Goal: Use online tool/utility

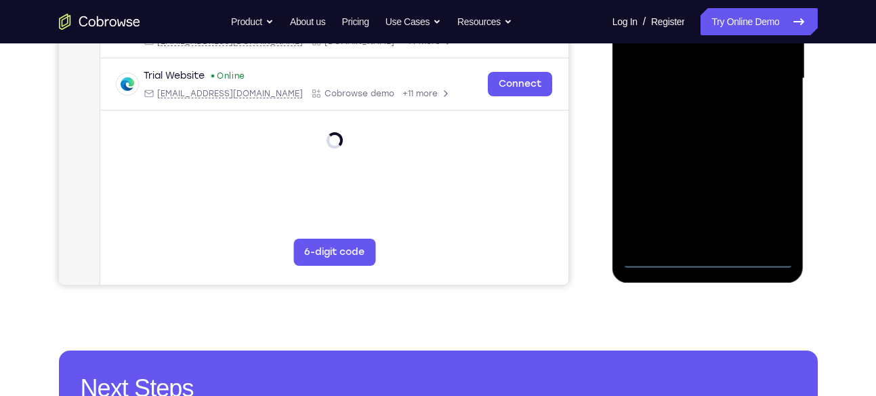
scroll to position [347, 0]
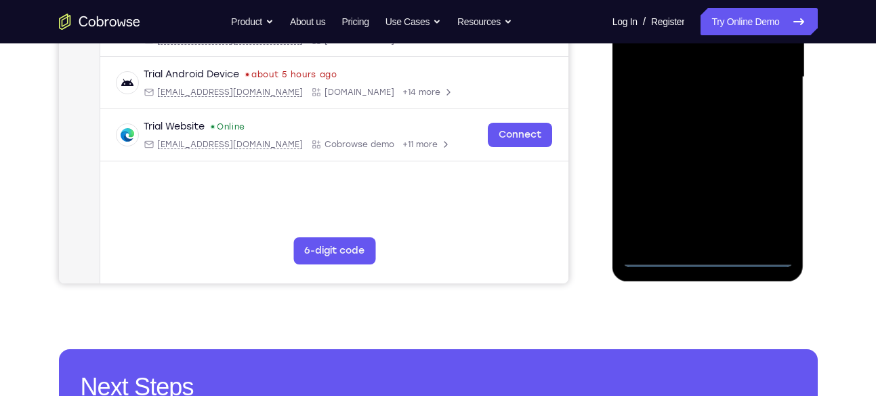
click at [711, 260] on div at bounding box center [708, 77] width 171 height 379
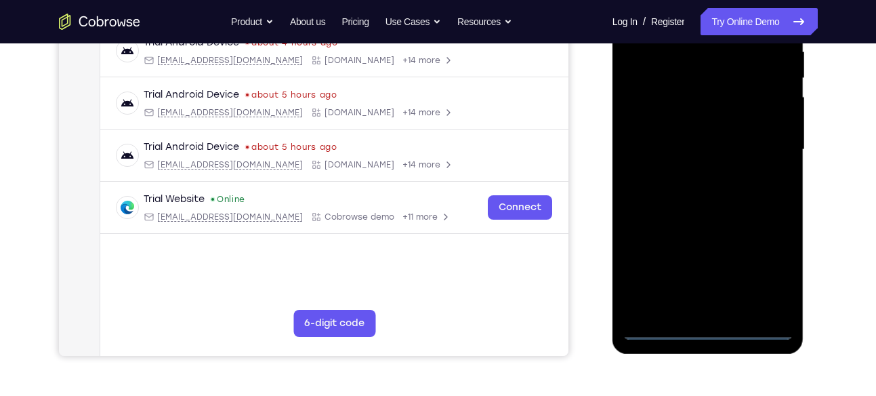
scroll to position [277, 0]
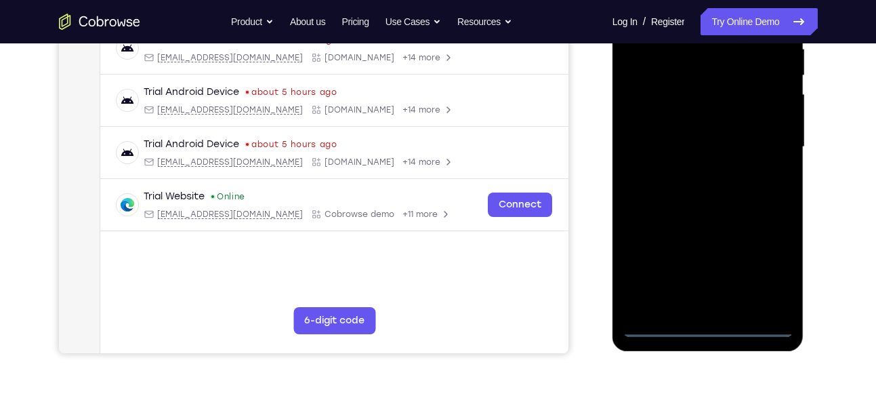
click at [755, 262] on div at bounding box center [708, 146] width 171 height 379
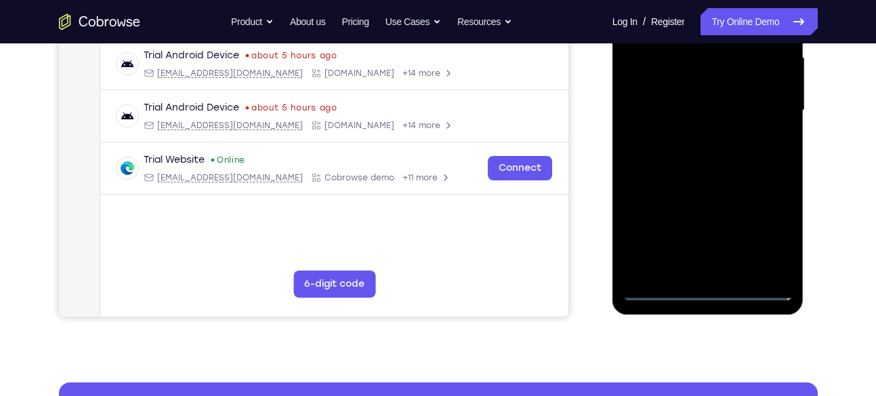
click at [769, 226] on div at bounding box center [708, 110] width 171 height 379
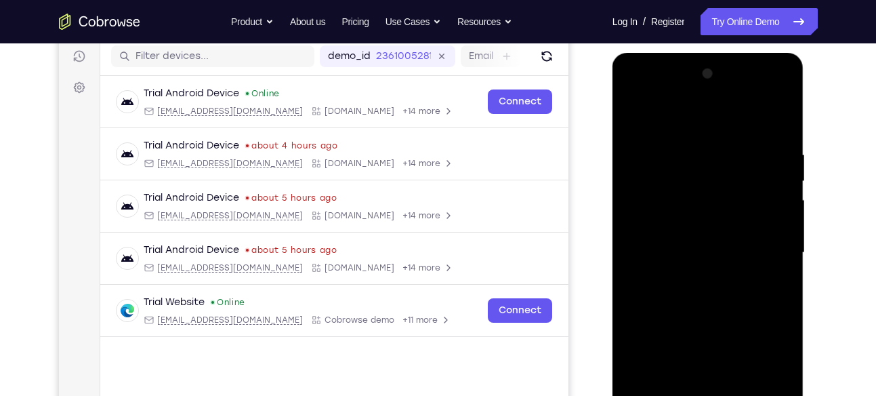
scroll to position [169, 0]
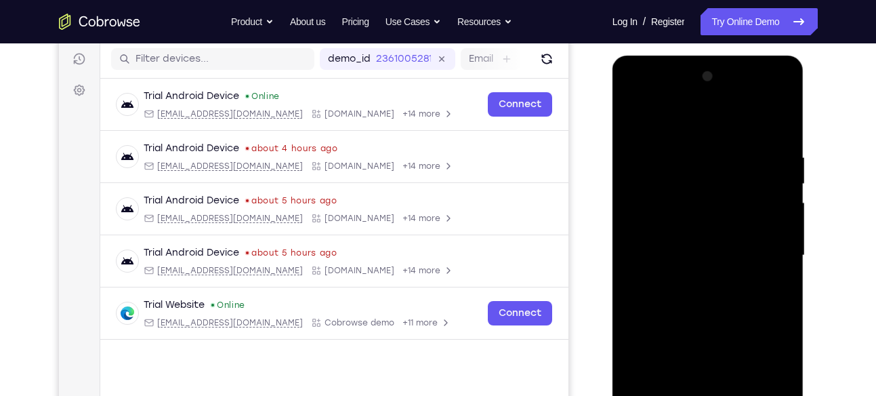
click at [636, 98] on div at bounding box center [708, 255] width 171 height 379
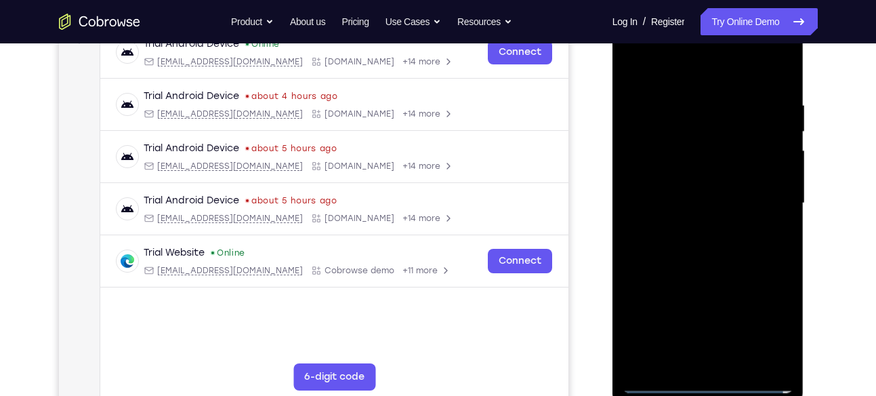
scroll to position [234, 0]
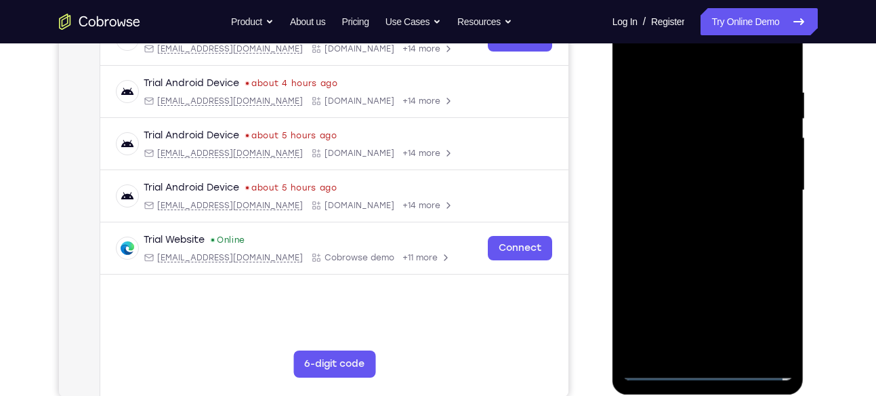
click at [653, 143] on div at bounding box center [708, 190] width 171 height 379
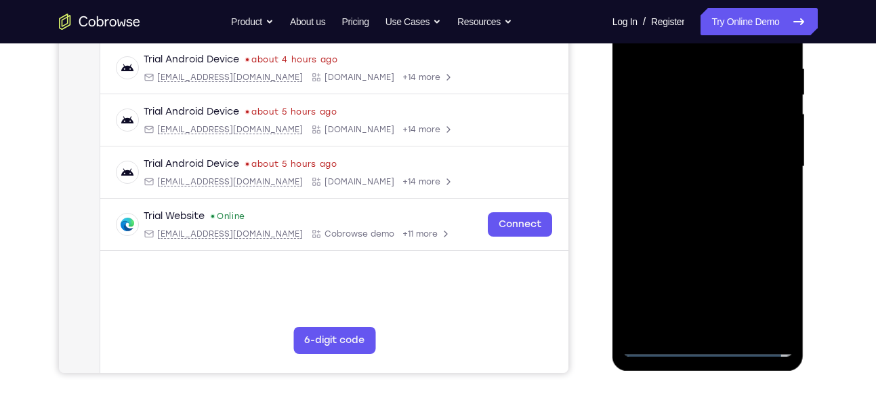
scroll to position [258, 0]
click at [660, 172] on div at bounding box center [708, 165] width 171 height 379
click at [664, 156] on div at bounding box center [708, 165] width 171 height 379
click at [688, 186] on div at bounding box center [708, 165] width 171 height 379
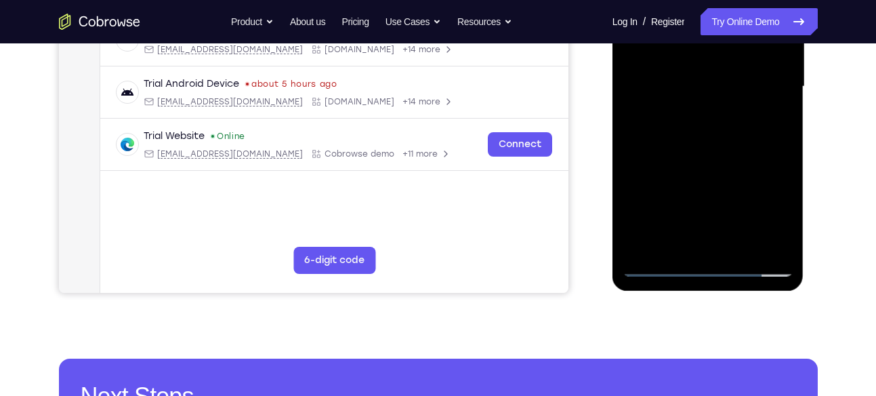
scroll to position [338, 0]
click at [718, 161] on div at bounding box center [708, 85] width 171 height 379
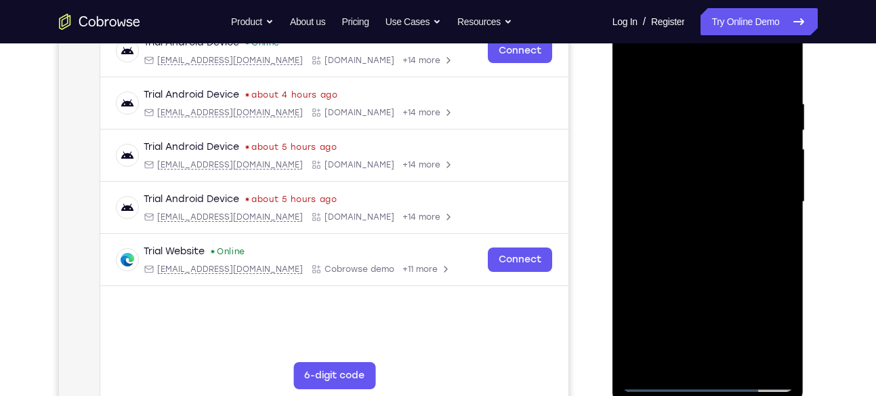
scroll to position [220, 0]
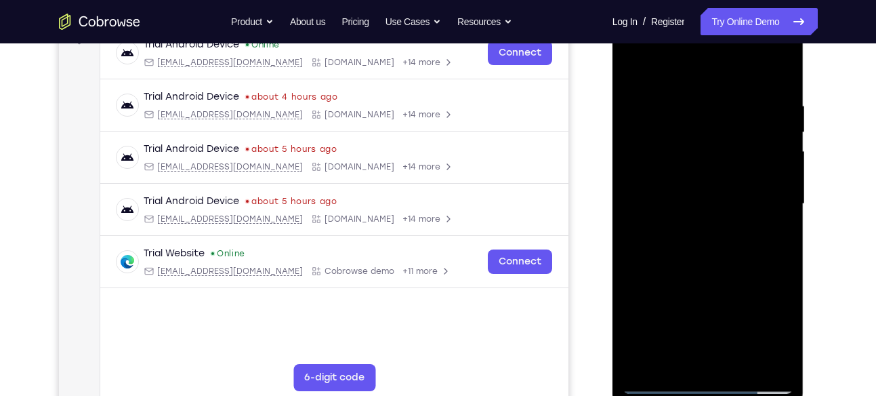
click at [691, 177] on div at bounding box center [708, 203] width 171 height 379
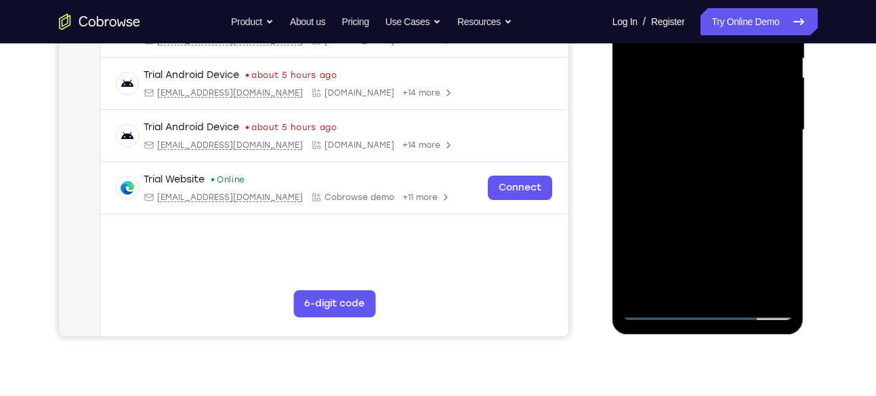
scroll to position [295, 0]
click at [703, 262] on div at bounding box center [708, 129] width 171 height 379
drag, startPoint x: 705, startPoint y: 213, endPoint x: 693, endPoint y: 91, distance: 123.3
click at [693, 91] on div at bounding box center [708, 129] width 171 height 379
click at [694, 282] on div at bounding box center [708, 129] width 171 height 379
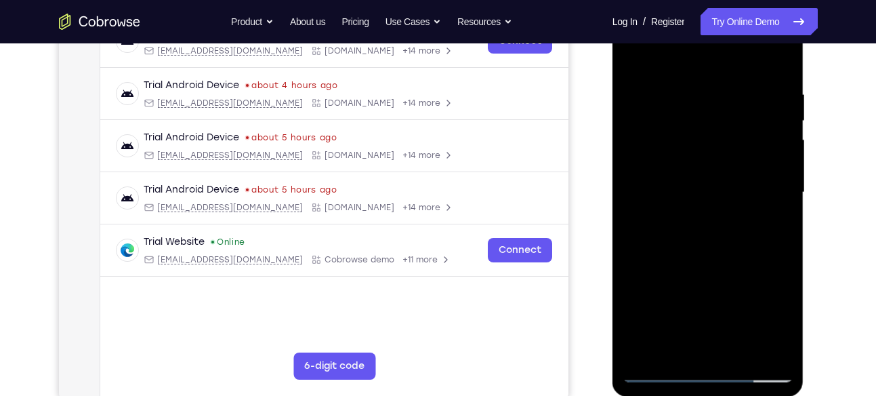
scroll to position [228, 0]
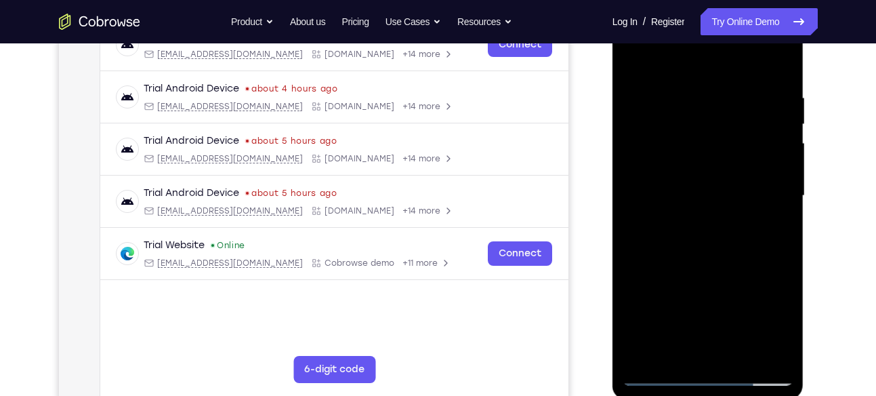
click at [672, 170] on div at bounding box center [708, 195] width 171 height 379
click at [663, 229] on div at bounding box center [708, 195] width 171 height 379
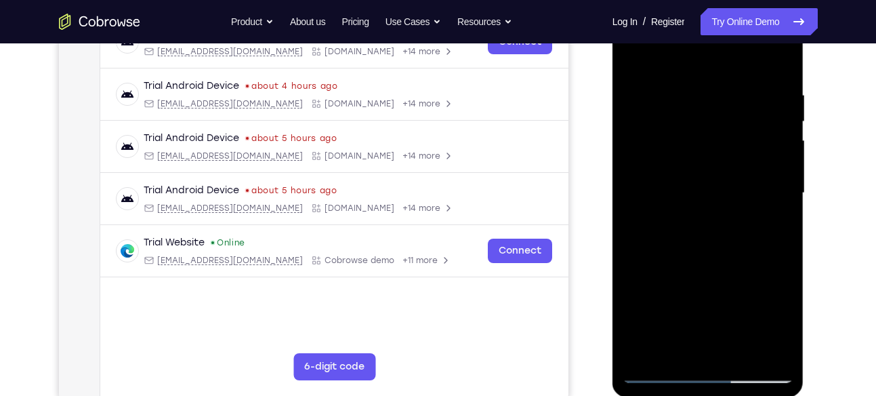
scroll to position [270, 0]
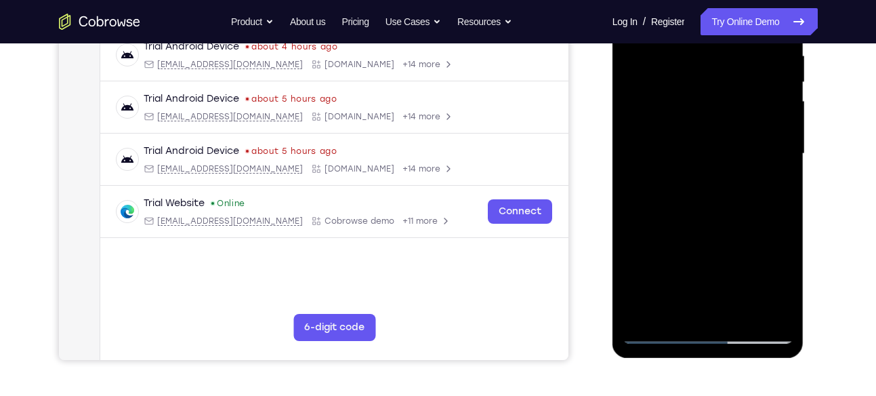
drag, startPoint x: 673, startPoint y: 276, endPoint x: 682, endPoint y: 177, distance: 100.1
click at [682, 177] on div at bounding box center [708, 153] width 171 height 379
click at [707, 120] on div at bounding box center [708, 153] width 171 height 379
drag, startPoint x: 699, startPoint y: 178, endPoint x: 697, endPoint y: 104, distance: 73.9
click at [697, 104] on div at bounding box center [708, 153] width 171 height 379
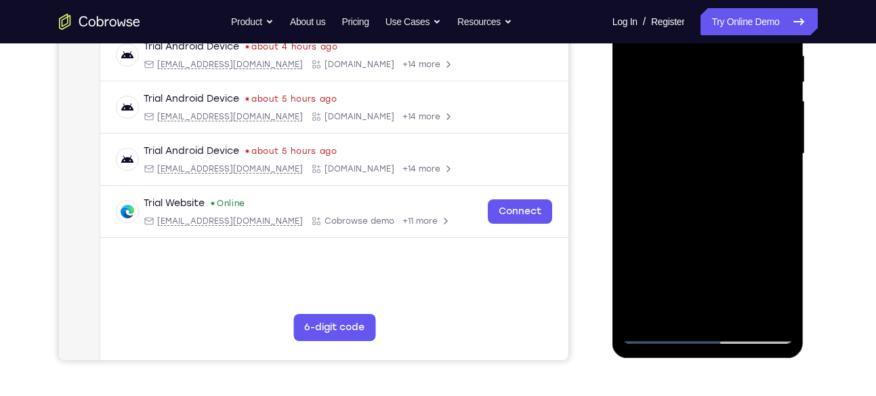
drag, startPoint x: 704, startPoint y: 176, endPoint x: 710, endPoint y: 100, distance: 75.5
click at [710, 100] on div at bounding box center [708, 153] width 171 height 379
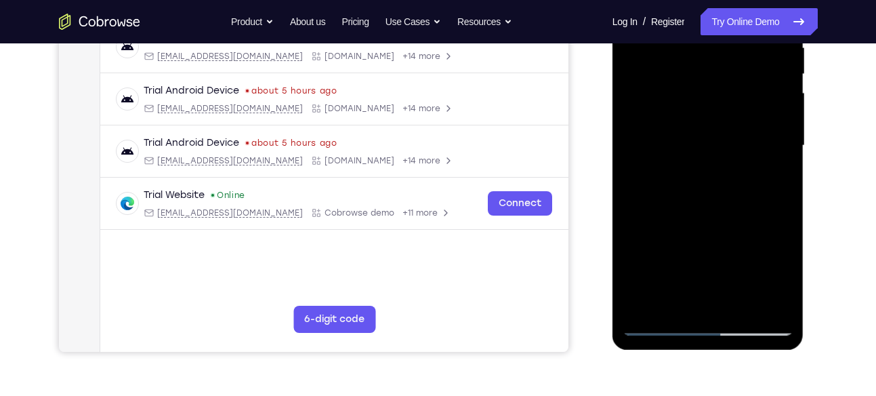
scroll to position [279, 0]
drag, startPoint x: 716, startPoint y: 224, endPoint x: 711, endPoint y: 94, distance: 130.9
click at [711, 94] on div at bounding box center [708, 144] width 171 height 379
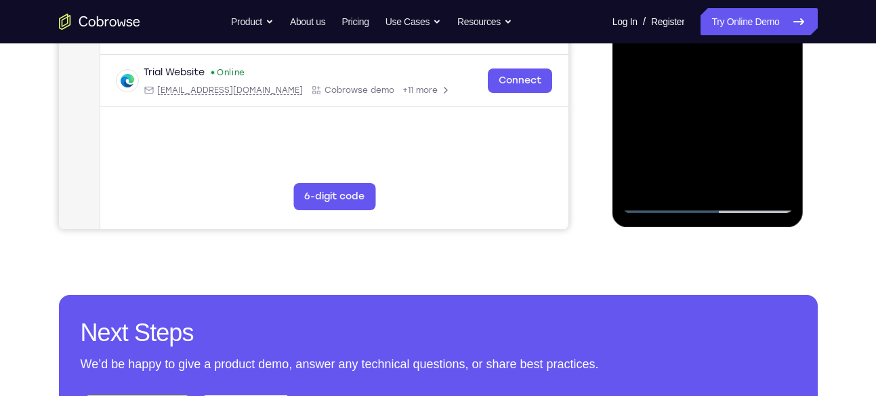
scroll to position [424, 0]
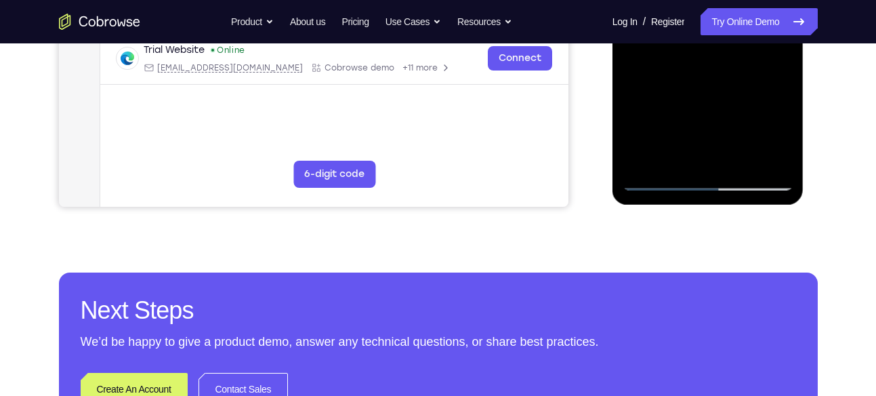
drag, startPoint x: 707, startPoint y: 131, endPoint x: 718, endPoint y: 58, distance: 74.0
click at [718, 58] on div at bounding box center [708, 0] width 171 height 379
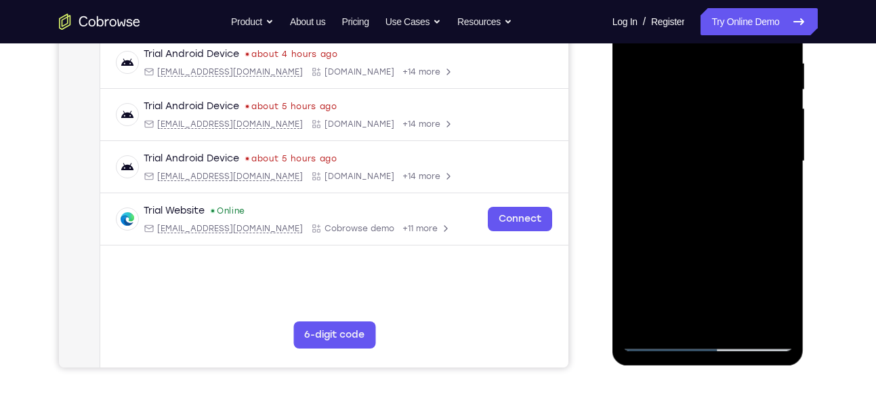
scroll to position [262, 0]
drag, startPoint x: 720, startPoint y: 147, endPoint x: 727, endPoint y: 20, distance: 126.9
click at [727, 20] on div at bounding box center [708, 161] width 171 height 379
drag, startPoint x: 719, startPoint y: 243, endPoint x: 736, endPoint y: 80, distance: 164.2
click at [736, 80] on div at bounding box center [708, 161] width 171 height 379
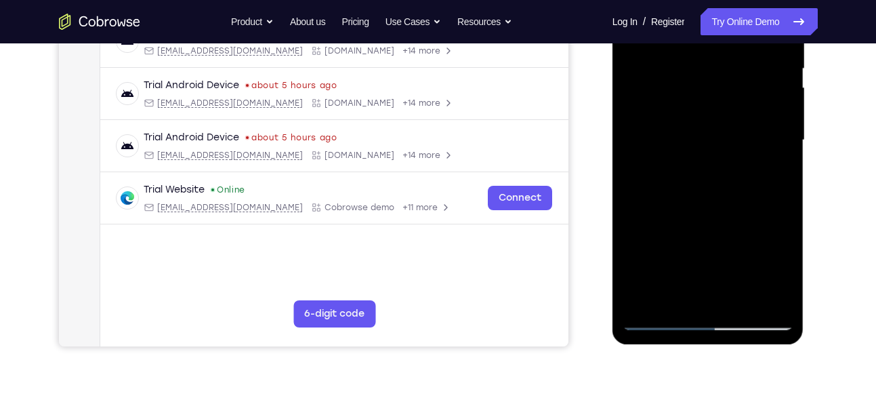
scroll to position [285, 0]
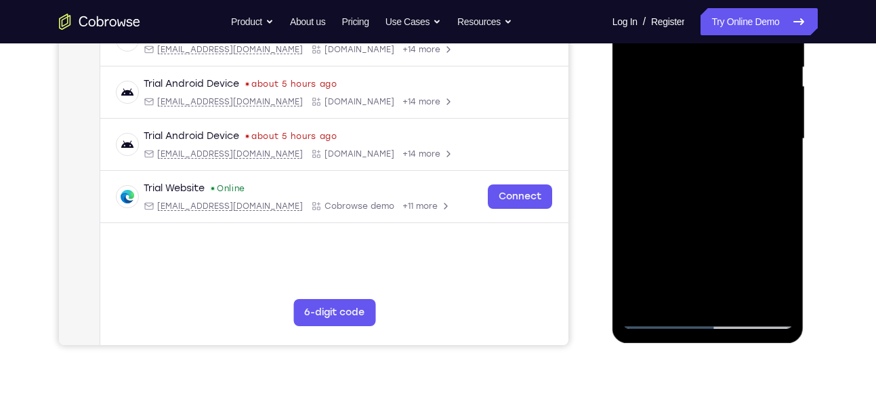
drag, startPoint x: 743, startPoint y: 242, endPoint x: 747, endPoint y: 120, distance: 122.0
click at [747, 120] on div at bounding box center [708, 138] width 171 height 379
click at [638, 250] on div at bounding box center [708, 138] width 171 height 379
click at [707, 177] on div at bounding box center [708, 138] width 171 height 379
drag, startPoint x: 676, startPoint y: 205, endPoint x: 703, endPoint y: 76, distance: 132.2
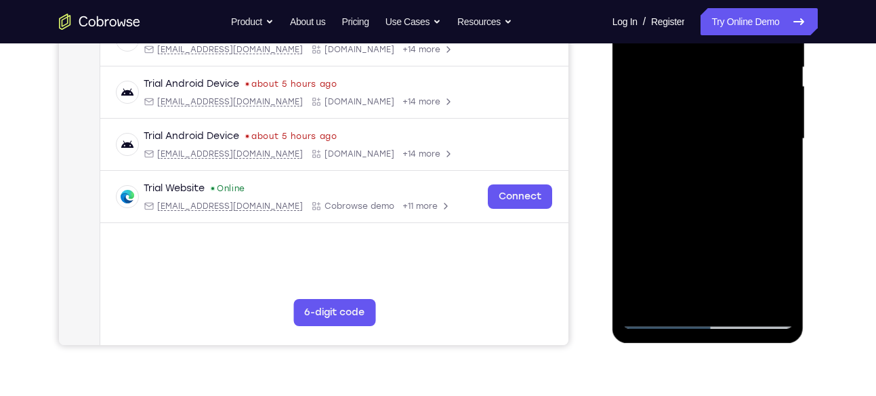
click at [703, 76] on div at bounding box center [708, 138] width 171 height 379
drag, startPoint x: 701, startPoint y: 212, endPoint x: 714, endPoint y: 82, distance: 130.8
click at [714, 82] on div at bounding box center [708, 138] width 171 height 379
drag, startPoint x: 718, startPoint y: 228, endPoint x: 723, endPoint y: 110, distance: 117.3
click at [723, 110] on div at bounding box center [708, 138] width 171 height 379
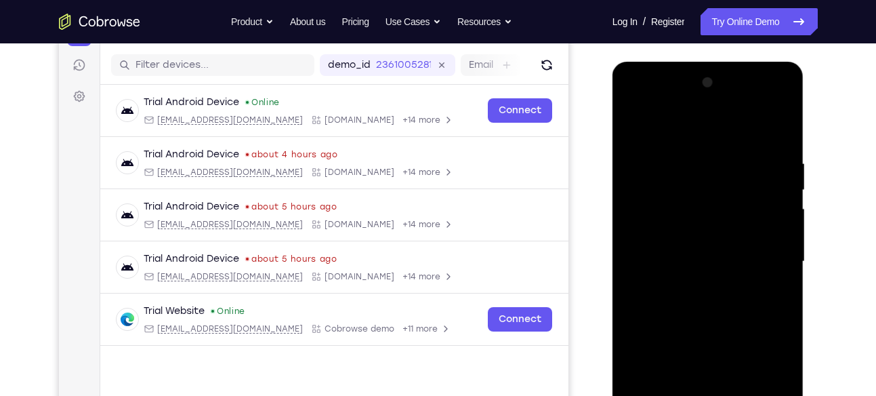
scroll to position [157, 0]
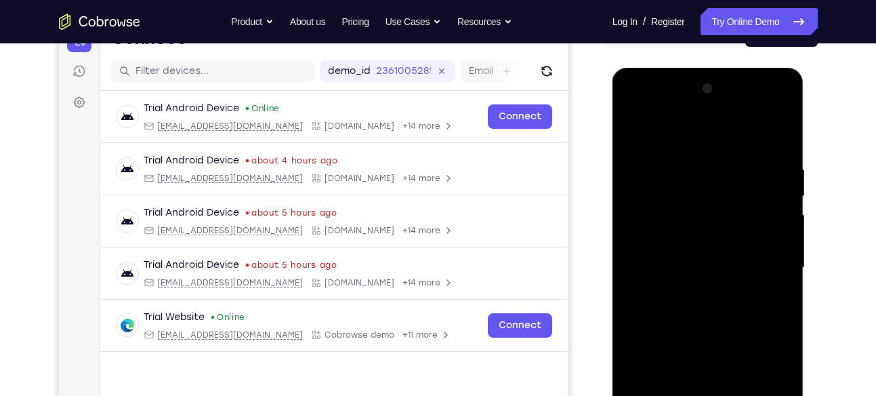
click at [780, 108] on div at bounding box center [708, 267] width 171 height 379
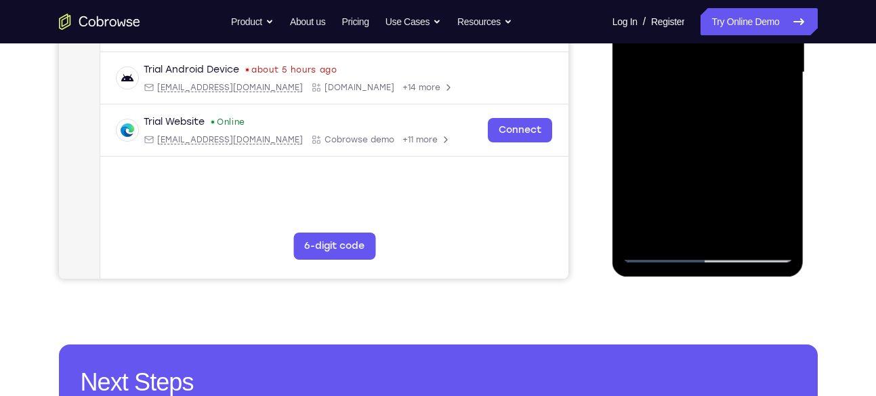
scroll to position [352, 0]
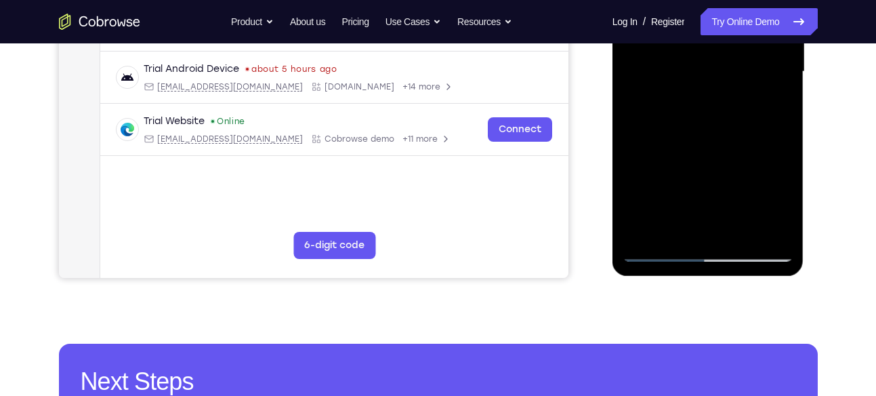
click at [722, 170] on div at bounding box center [708, 71] width 171 height 379
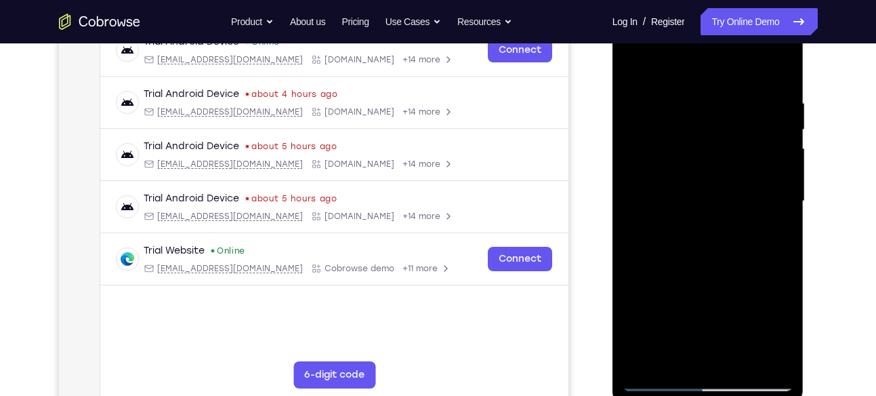
scroll to position [222, 0]
click at [762, 222] on div at bounding box center [708, 201] width 171 height 379
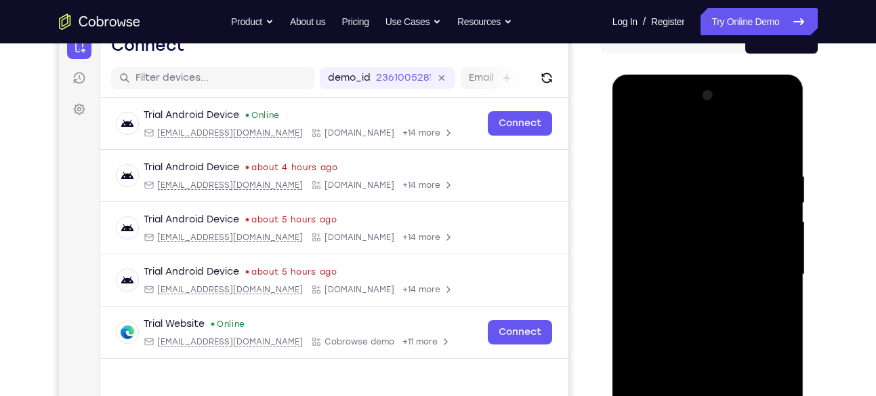
scroll to position [149, 0]
click at [780, 110] on div at bounding box center [708, 274] width 171 height 379
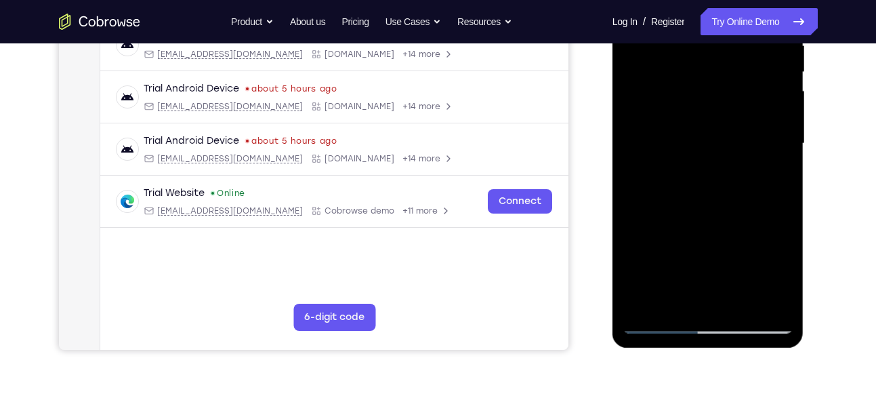
scroll to position [282, 0]
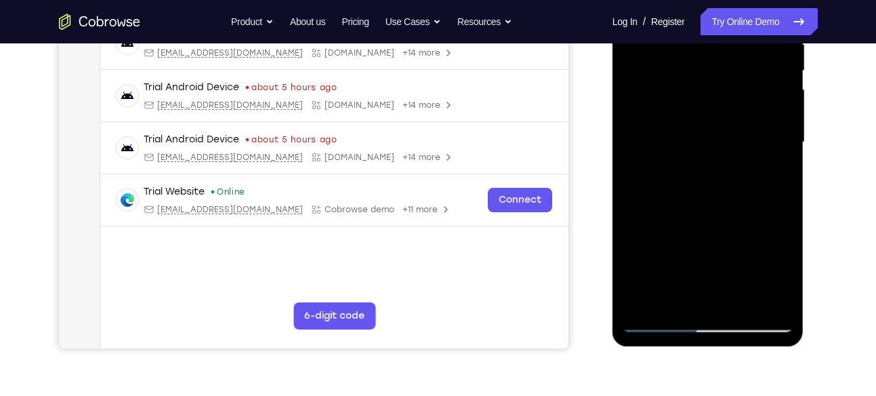
click at [746, 241] on div at bounding box center [708, 142] width 171 height 379
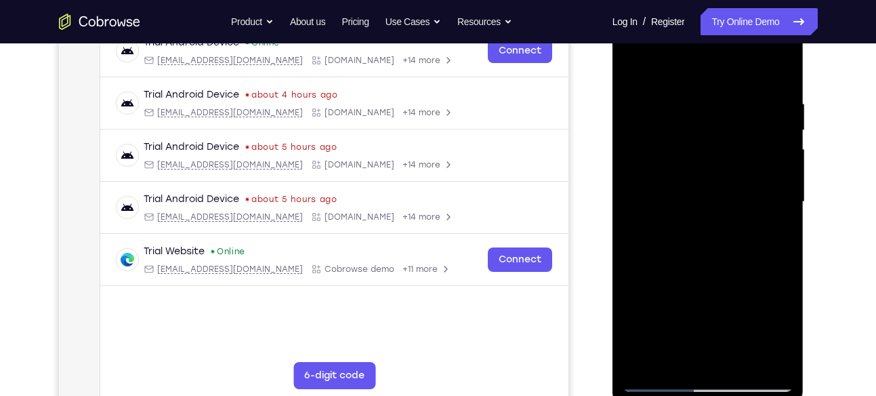
click at [781, 48] on div at bounding box center [708, 201] width 171 height 379
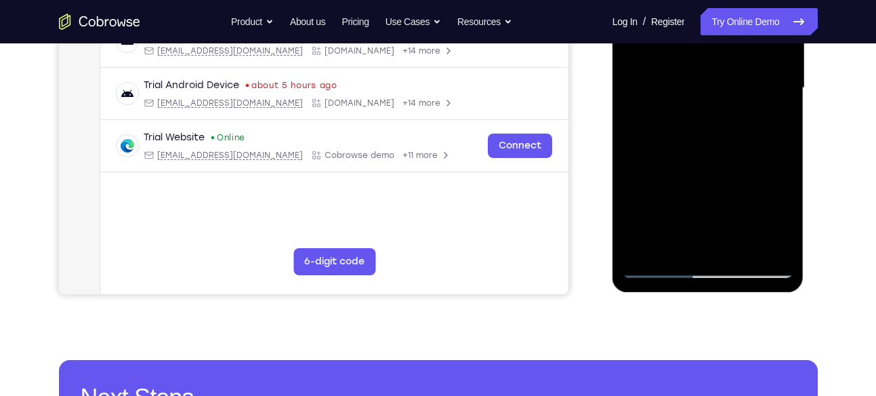
scroll to position [337, 0]
click at [723, 184] on div at bounding box center [708, 87] width 171 height 379
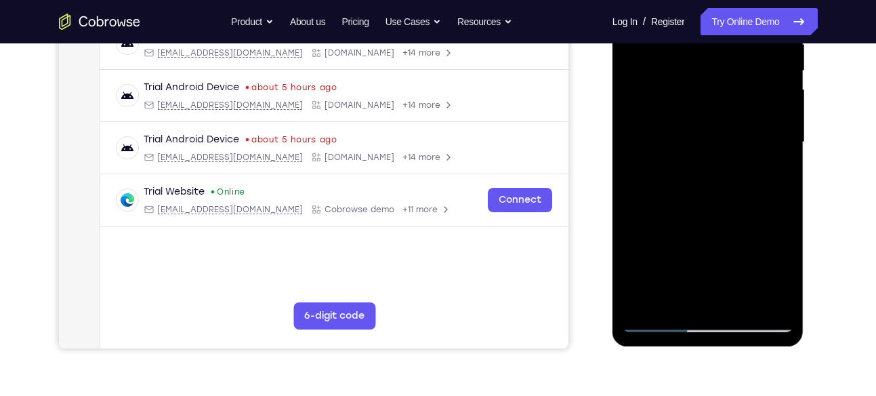
scroll to position [276, 0]
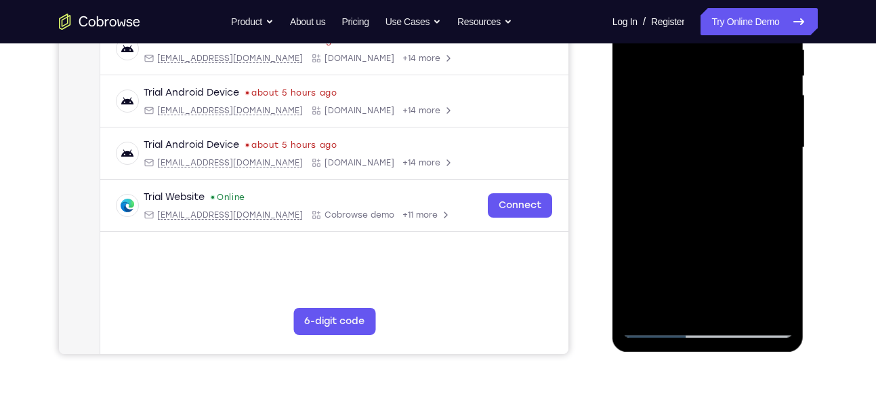
click at [762, 169] on div at bounding box center [708, 147] width 171 height 379
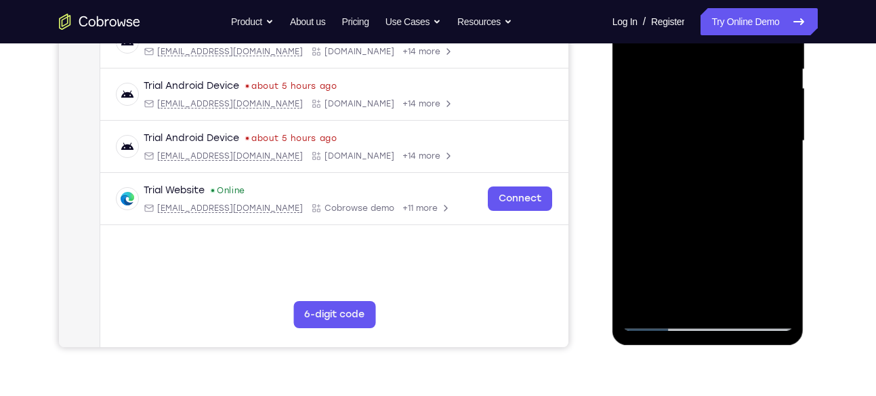
scroll to position [282, 0]
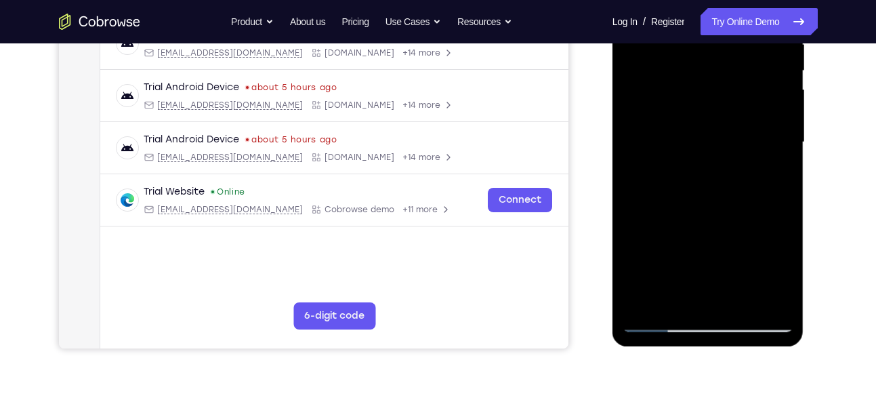
click at [773, 117] on div at bounding box center [708, 142] width 171 height 379
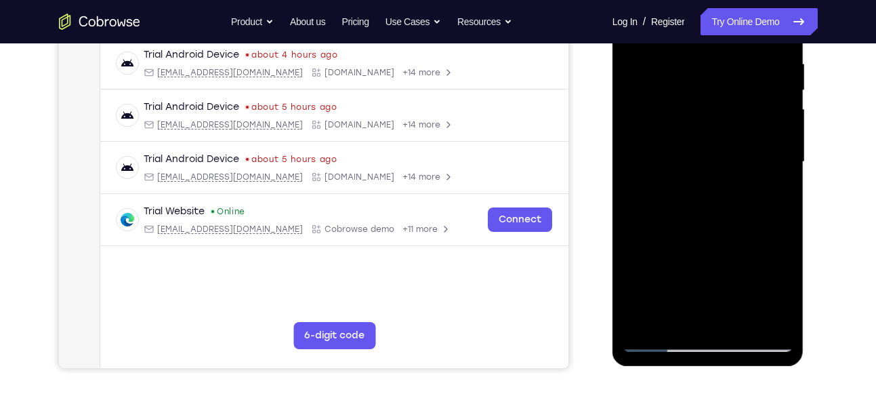
scroll to position [254, 0]
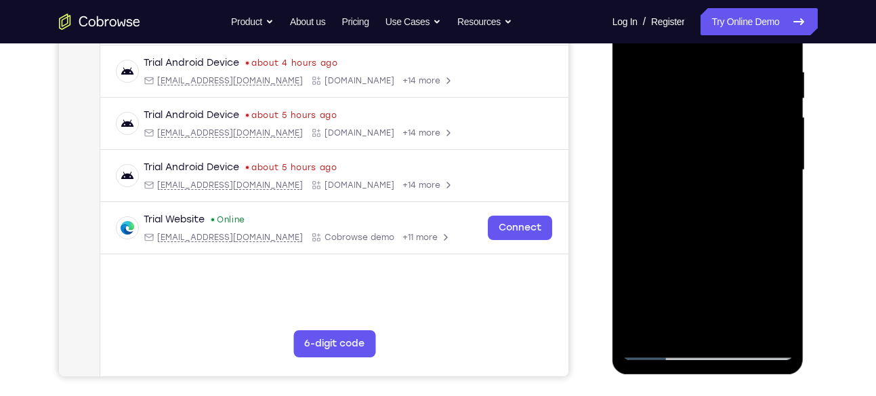
click at [749, 139] on div at bounding box center [708, 169] width 171 height 379
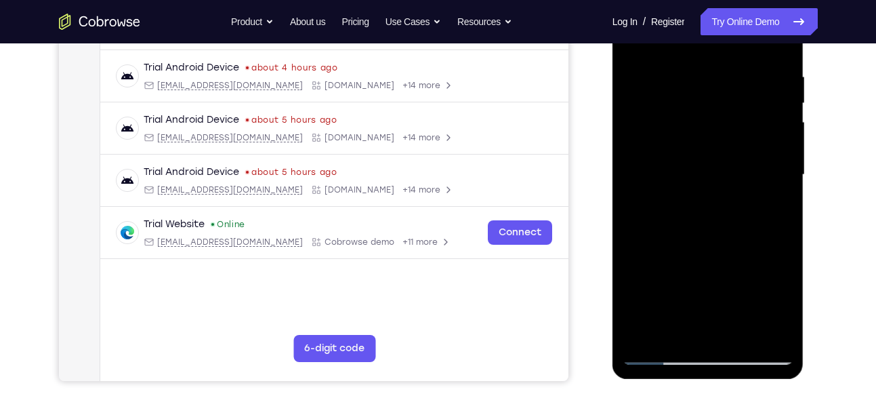
scroll to position [247, 0]
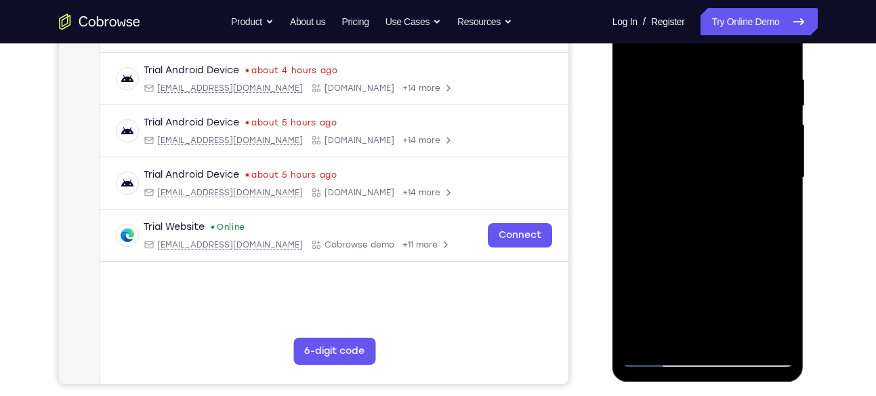
click at [764, 133] on div at bounding box center [708, 177] width 171 height 379
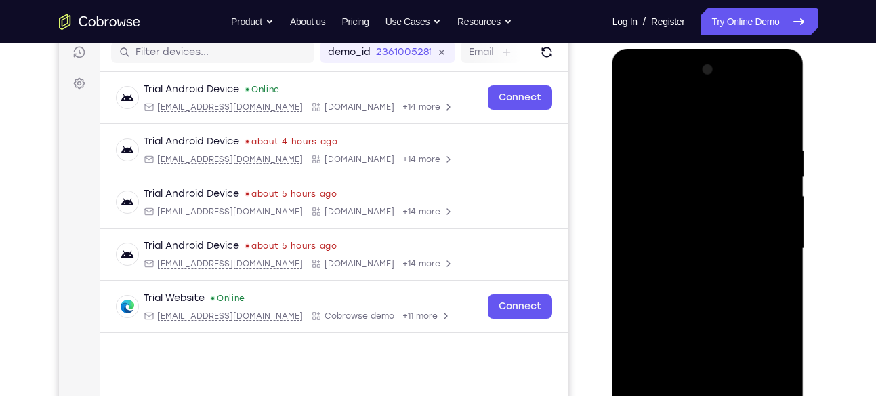
scroll to position [170, 0]
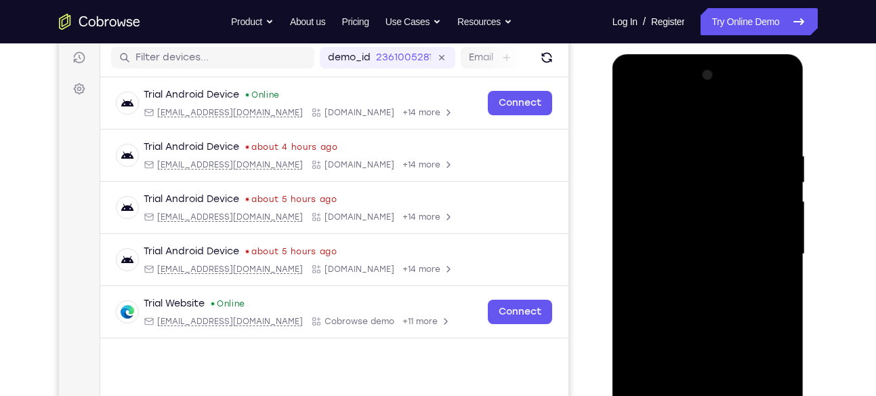
click at [770, 111] on div at bounding box center [708, 253] width 171 height 379
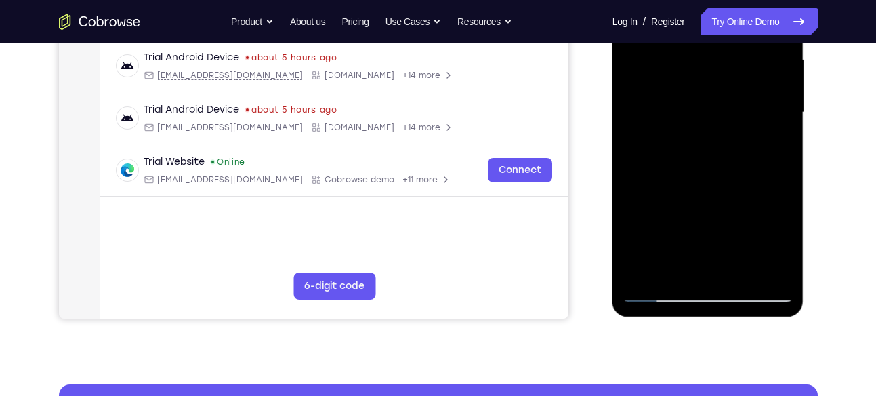
scroll to position [312, 0]
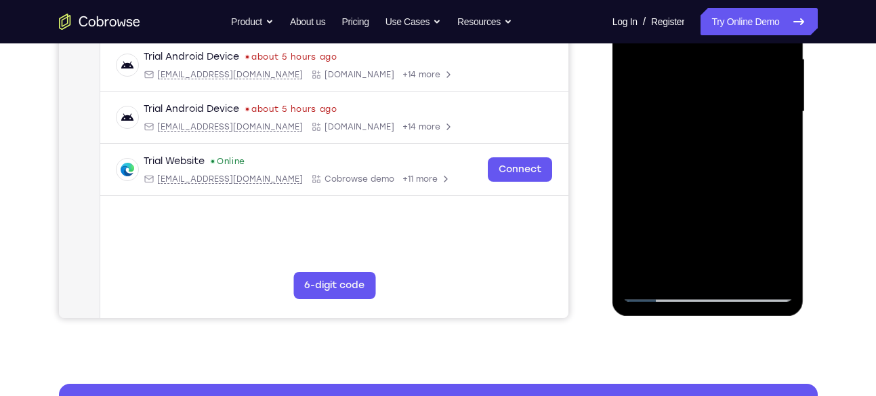
click at [734, 136] on div at bounding box center [708, 111] width 171 height 379
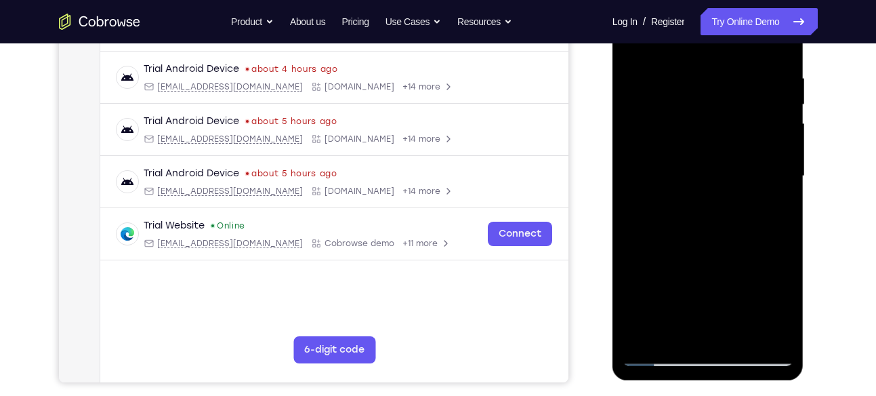
scroll to position [247, 0]
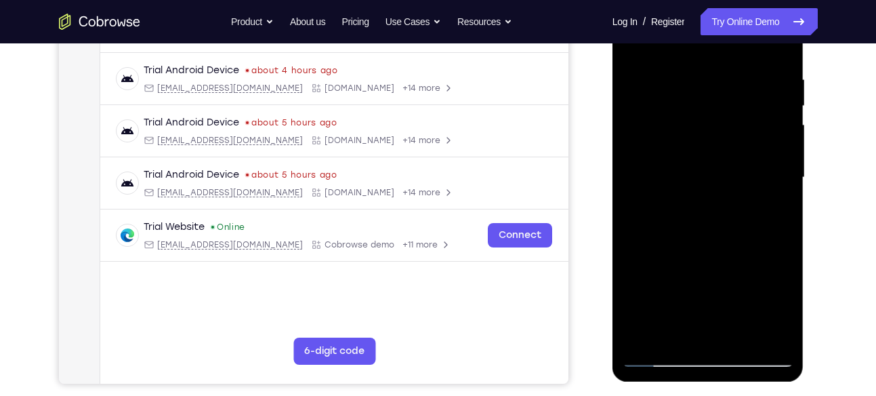
click at [757, 129] on div at bounding box center [708, 177] width 171 height 379
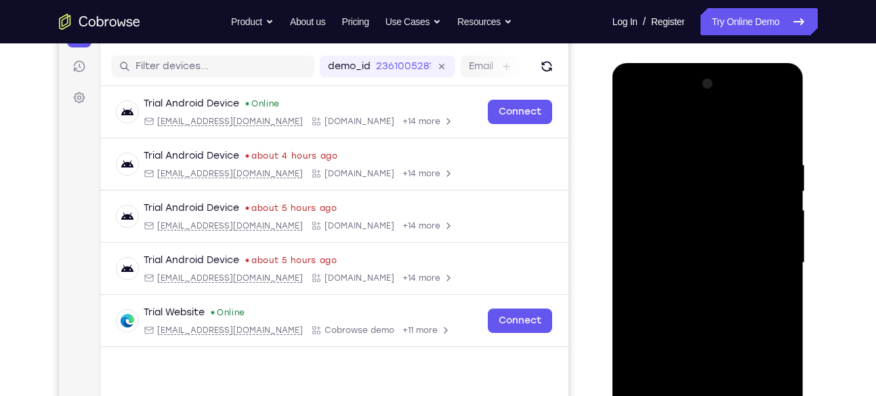
scroll to position [159, 0]
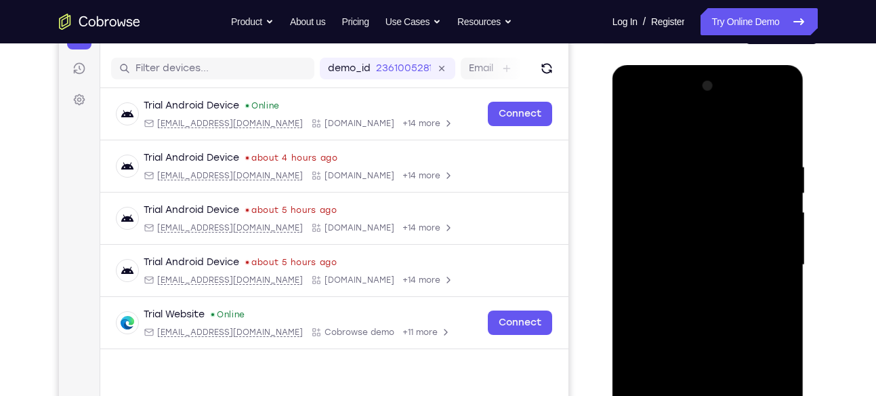
drag, startPoint x: 742, startPoint y: 161, endPoint x: 733, endPoint y: 219, distance: 58.9
click at [733, 219] on div at bounding box center [708, 264] width 171 height 379
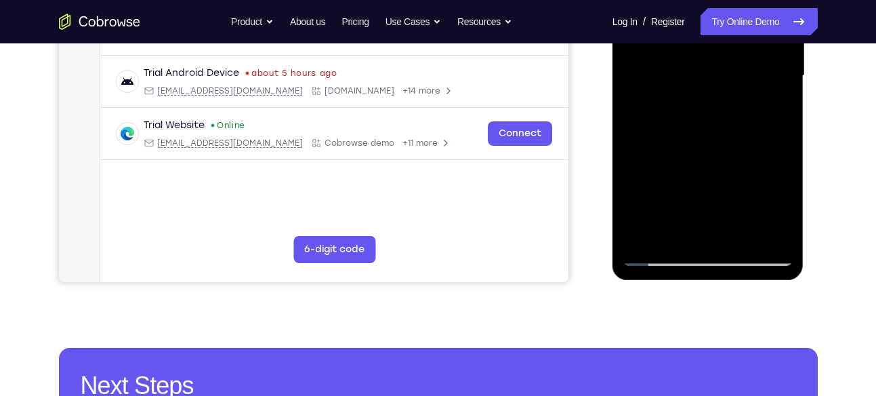
scroll to position [349, 0]
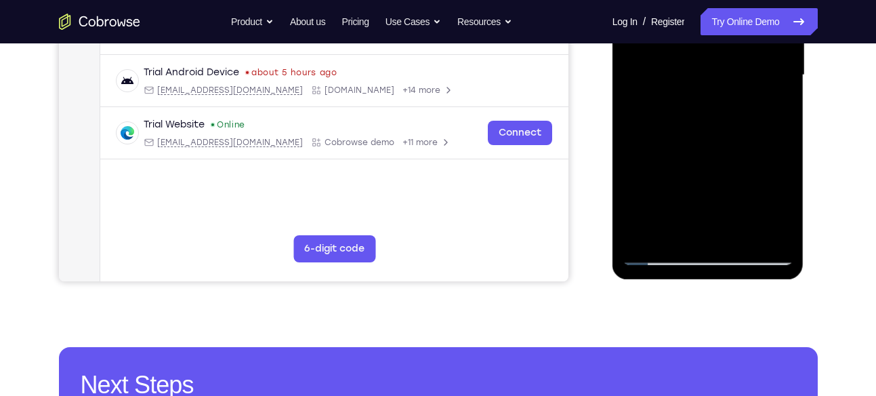
click at [732, 183] on div at bounding box center [708, 74] width 171 height 379
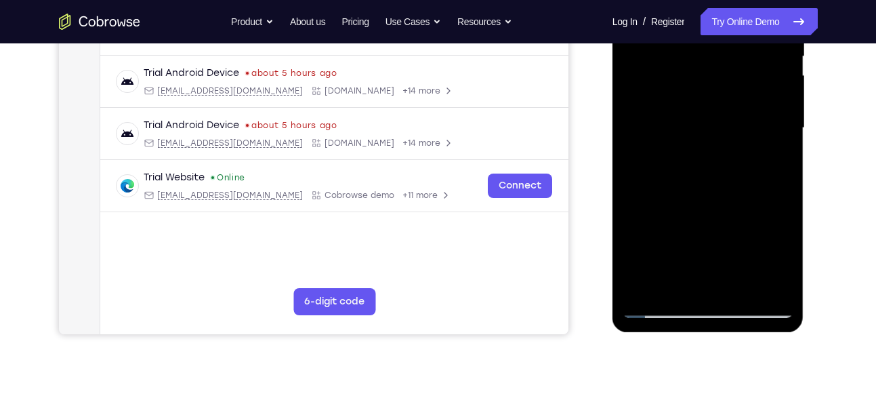
scroll to position [295, 0]
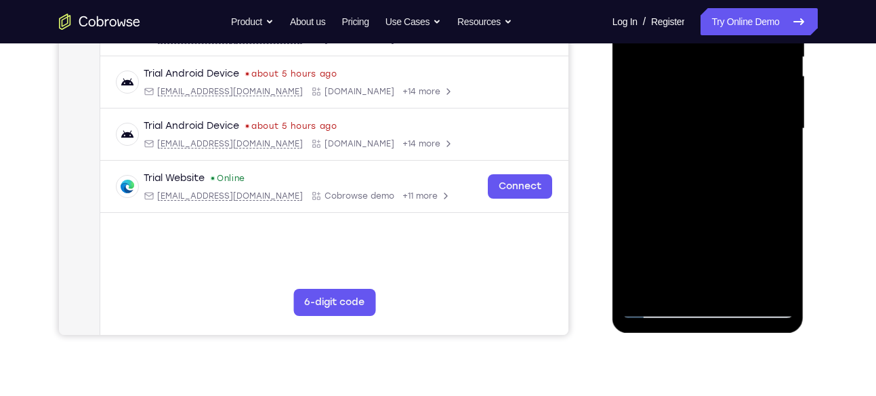
click at [720, 236] on div at bounding box center [708, 128] width 171 height 379
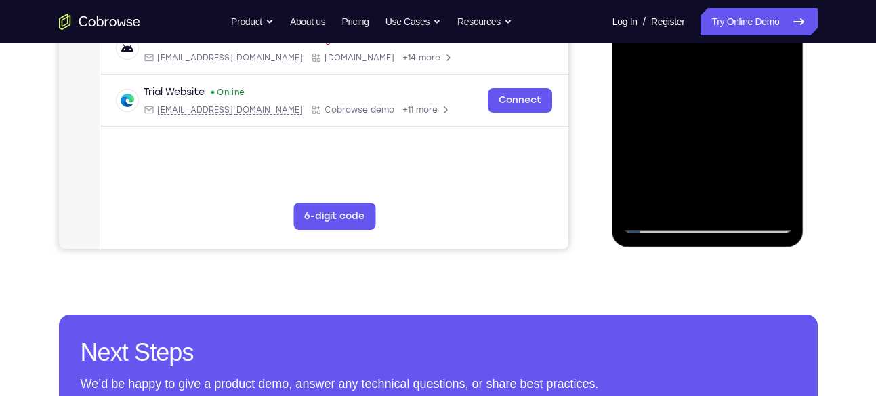
scroll to position [384, 0]
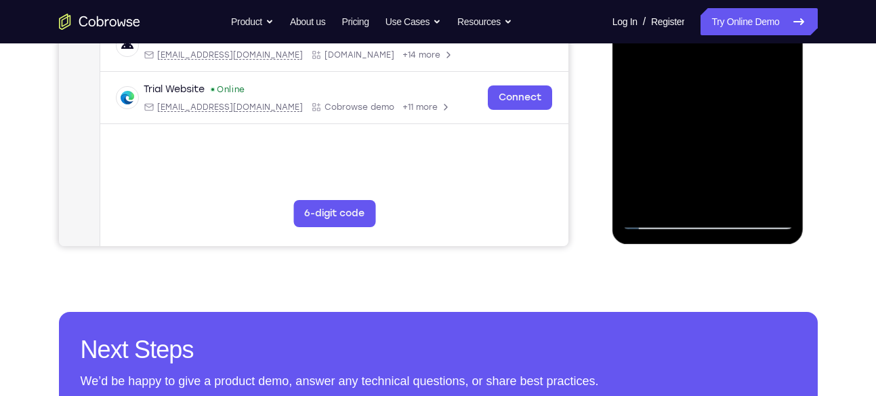
click at [754, 76] on div at bounding box center [708, 39] width 171 height 379
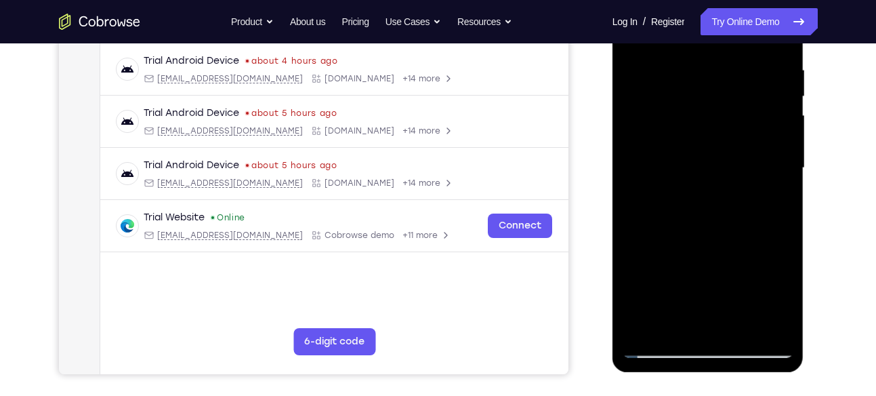
scroll to position [255, 0]
click at [722, 59] on div at bounding box center [708, 168] width 171 height 379
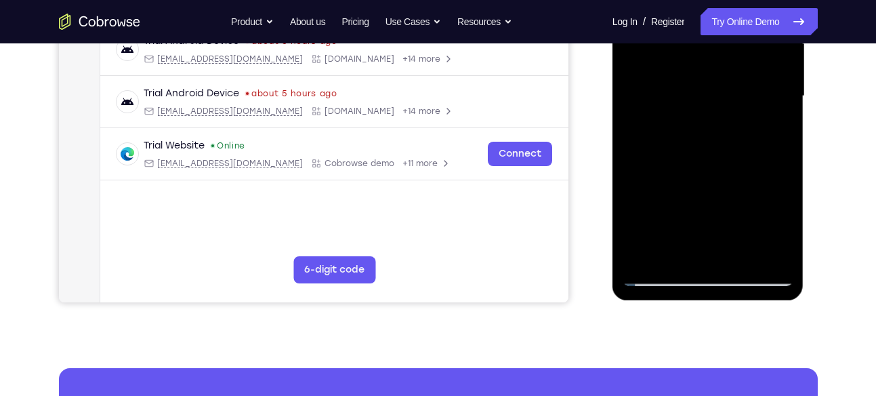
scroll to position [327, 0]
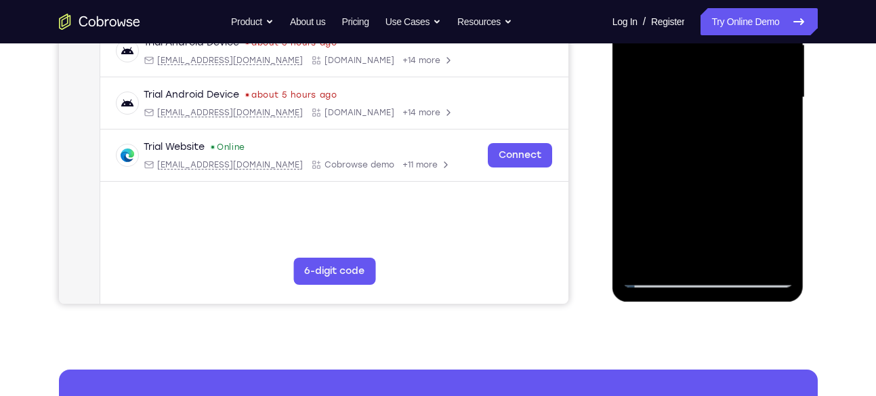
click at [765, 123] on div at bounding box center [708, 97] width 171 height 379
click at [718, 118] on div at bounding box center [708, 97] width 171 height 379
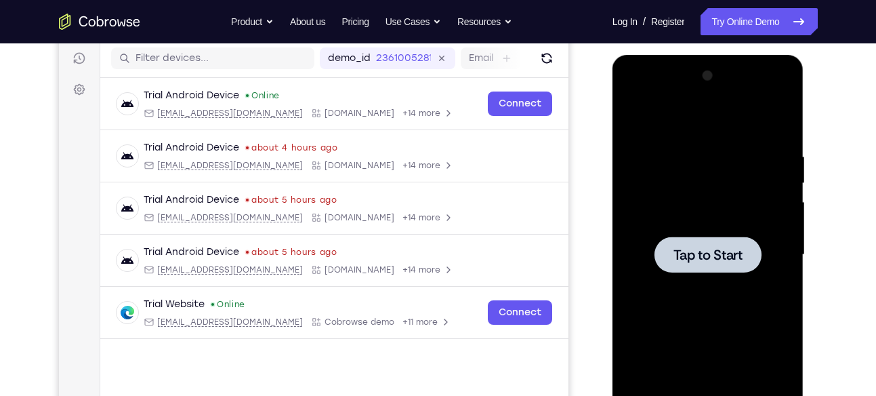
scroll to position [169, 0]
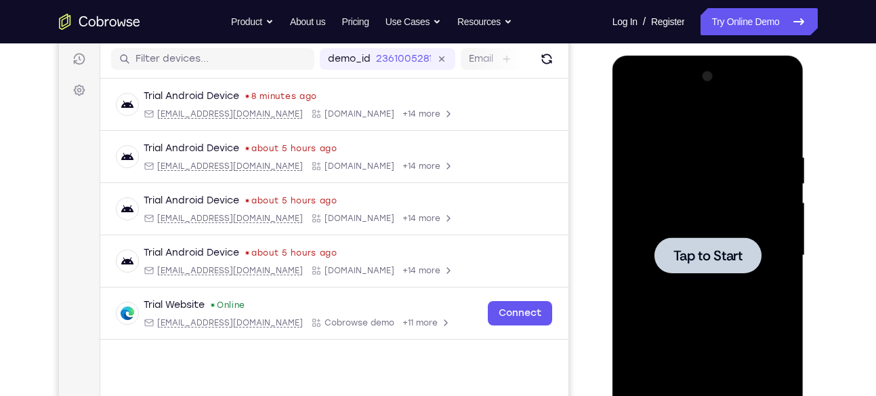
click at [720, 253] on span "Tap to Start" at bounding box center [708, 256] width 69 height 14
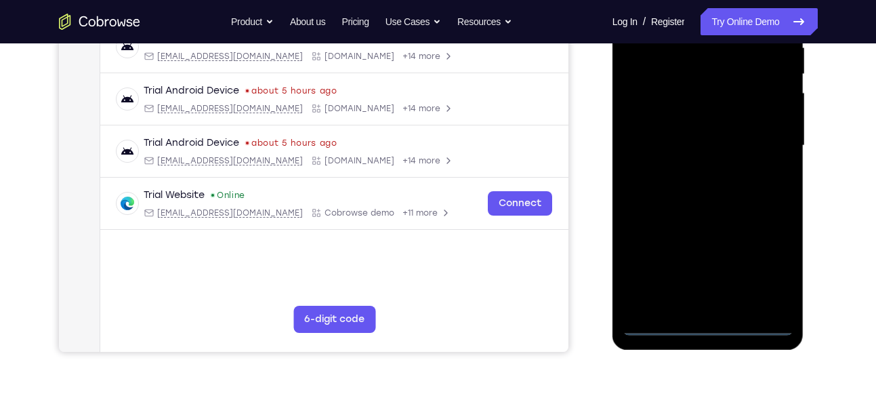
scroll to position [312, 0]
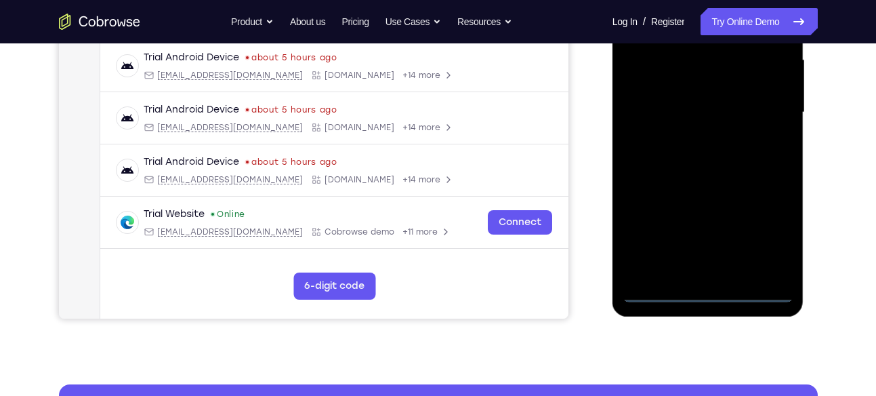
click at [713, 293] on div at bounding box center [708, 112] width 171 height 379
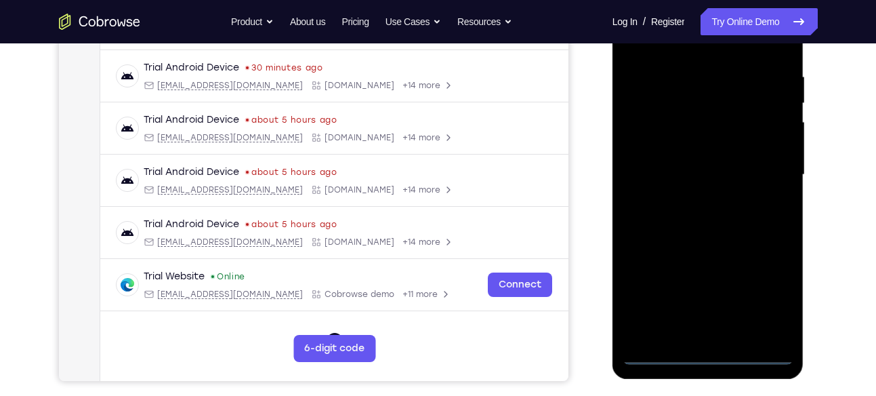
scroll to position [244, 0]
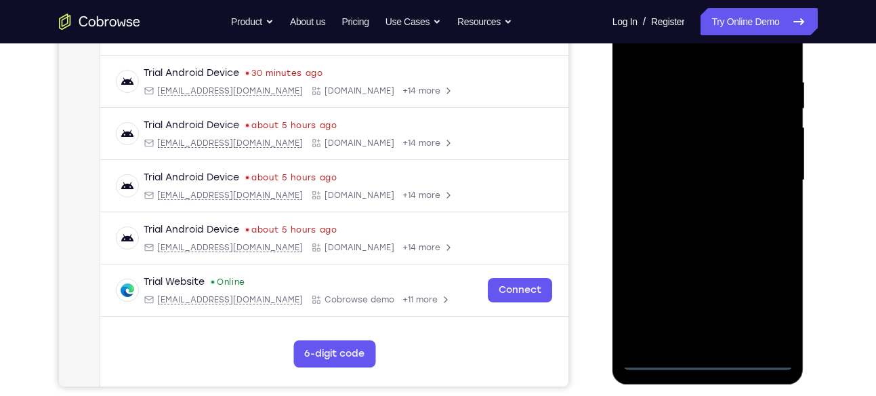
click at [763, 295] on div at bounding box center [708, 180] width 171 height 379
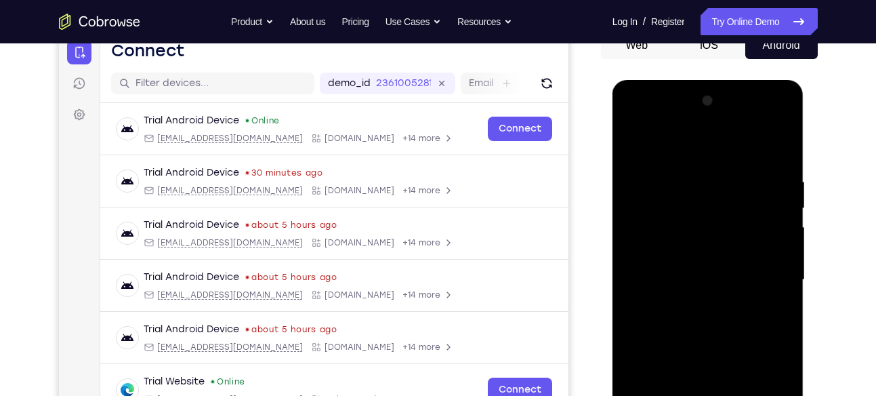
scroll to position [144, 0]
click at [642, 119] on div at bounding box center [708, 280] width 171 height 379
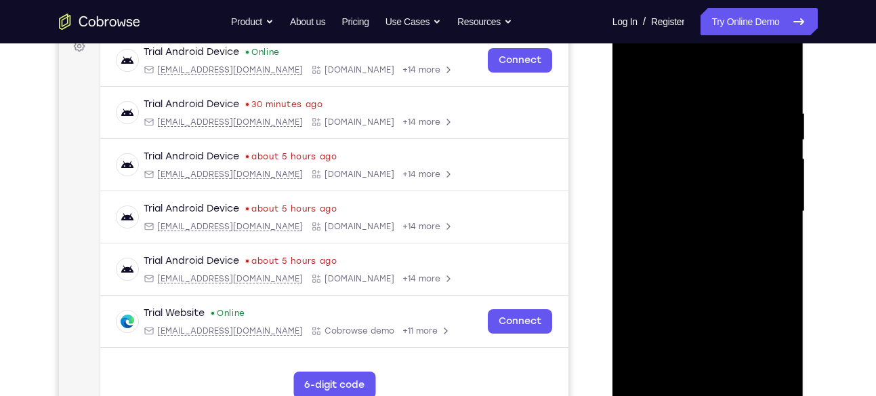
scroll to position [213, 0]
click at [651, 173] on div at bounding box center [708, 210] width 171 height 379
click at [662, 209] on div at bounding box center [708, 210] width 171 height 379
click at [672, 194] on div at bounding box center [708, 210] width 171 height 379
click at [682, 230] on div at bounding box center [708, 210] width 171 height 379
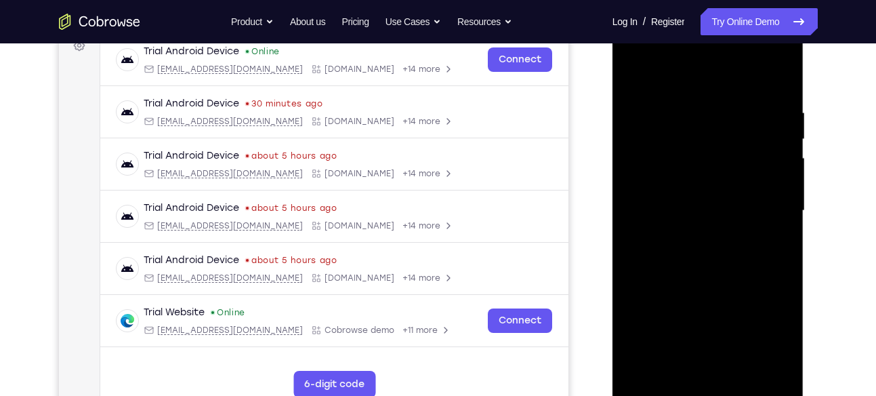
click at [701, 289] on div at bounding box center [708, 210] width 171 height 379
click at [667, 178] on div at bounding box center [708, 210] width 171 height 379
drag, startPoint x: 665, startPoint y: 221, endPoint x: 667, endPoint y: 137, distance: 84.1
click at [667, 137] on div at bounding box center [708, 210] width 171 height 379
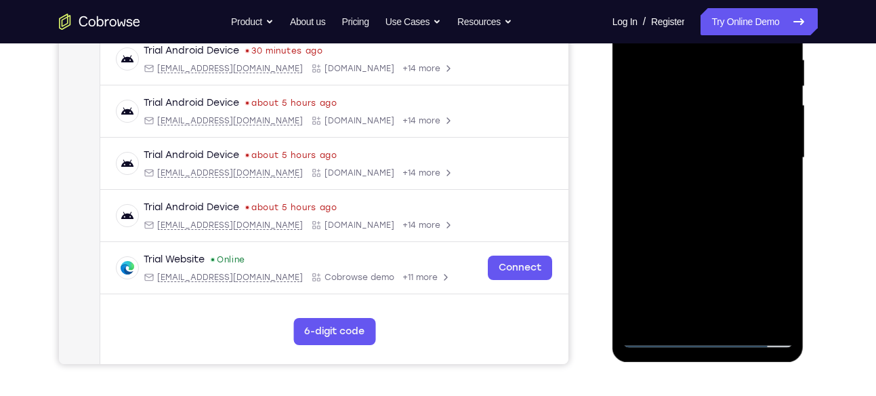
click at [670, 303] on div at bounding box center [708, 157] width 171 height 379
click at [691, 307] on div at bounding box center [708, 157] width 171 height 379
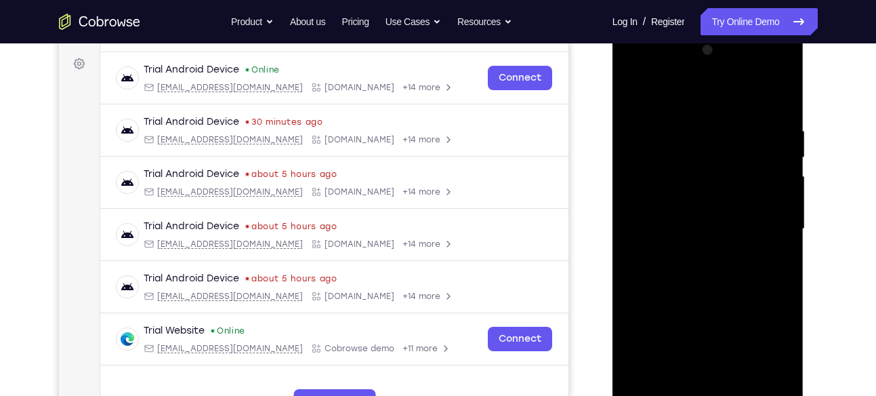
scroll to position [185, 0]
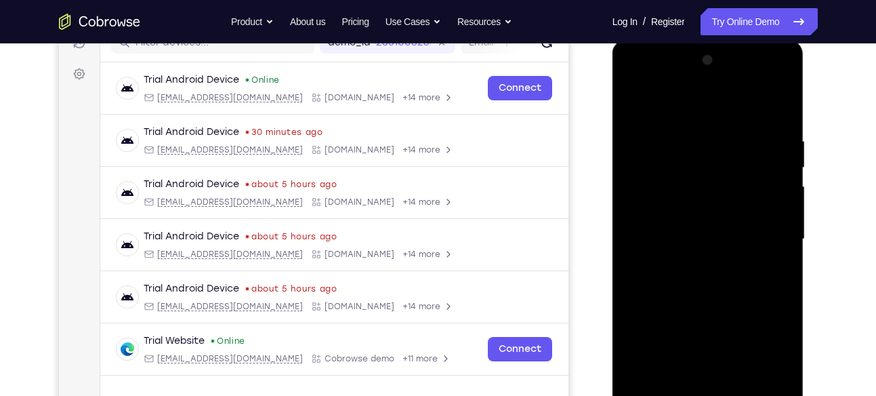
click at [676, 213] on div at bounding box center [708, 238] width 171 height 379
click at [691, 274] on div at bounding box center [708, 238] width 171 height 379
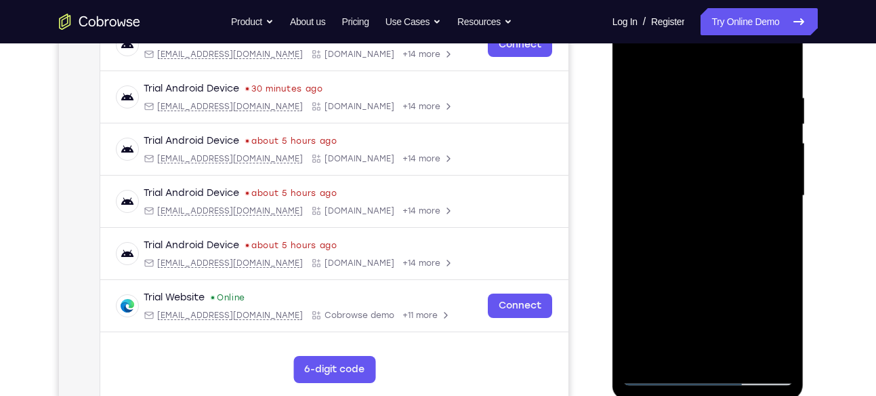
scroll to position [226, 0]
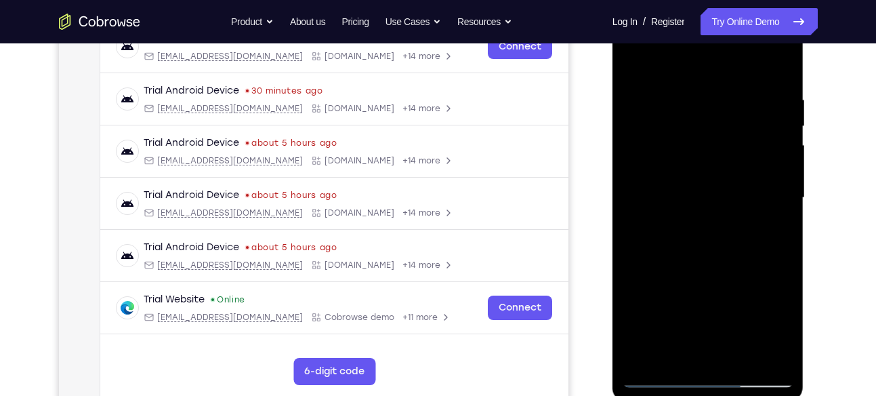
click at [758, 80] on div at bounding box center [708, 197] width 171 height 379
click at [630, 79] on div at bounding box center [708, 197] width 171 height 379
drag, startPoint x: 719, startPoint y: 277, endPoint x: 718, endPoint y: 160, distance: 117.2
click at [718, 160] on div at bounding box center [708, 197] width 171 height 379
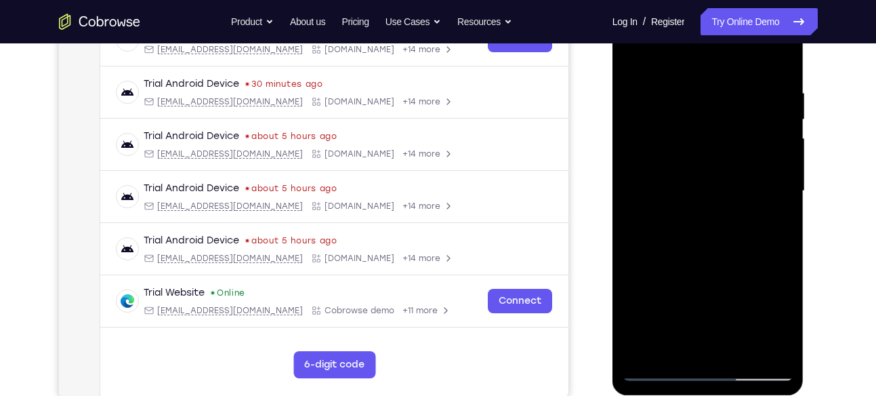
scroll to position [234, 0]
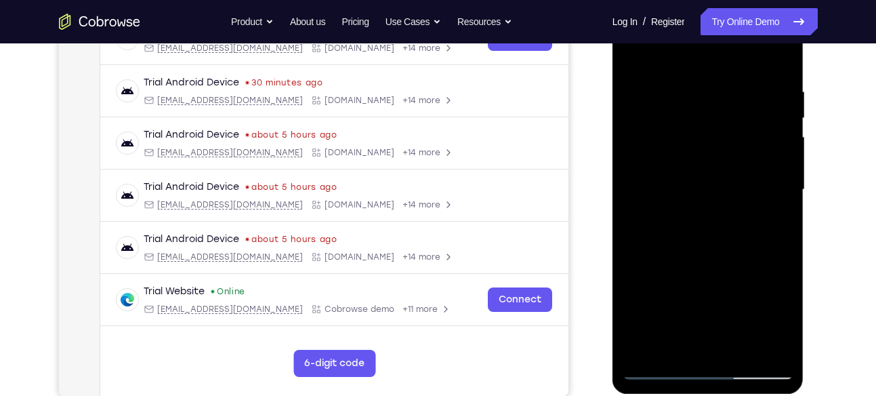
drag, startPoint x: 739, startPoint y: 256, endPoint x: 748, endPoint y: 182, distance: 75.1
click at [748, 182] on div at bounding box center [708, 189] width 171 height 379
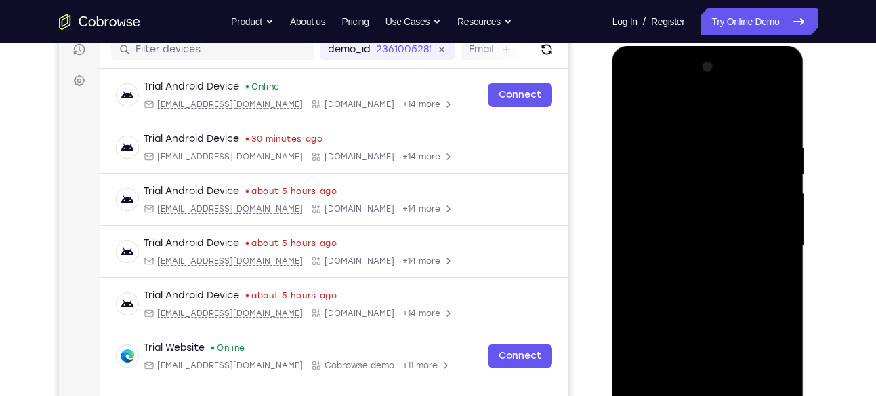
scroll to position [178, 0]
drag, startPoint x: 705, startPoint y: 221, endPoint x: 673, endPoint y: 300, distance: 84.8
click at [673, 300] on div at bounding box center [708, 246] width 171 height 379
drag, startPoint x: 741, startPoint y: 125, endPoint x: 712, endPoint y: 227, distance: 105.7
click at [712, 227] on div at bounding box center [708, 246] width 171 height 379
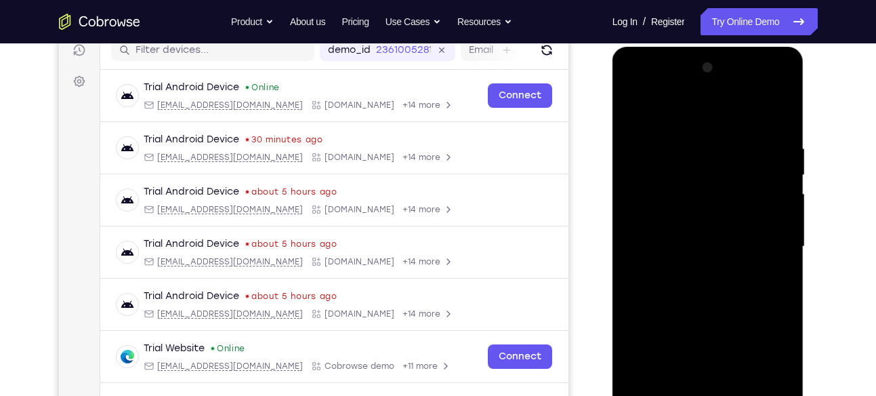
click at [760, 109] on div at bounding box center [708, 246] width 171 height 379
click at [690, 151] on div at bounding box center [708, 246] width 171 height 379
drag, startPoint x: 700, startPoint y: 227, endPoint x: 702, endPoint y: 100, distance: 126.7
click at [702, 100] on div at bounding box center [708, 246] width 171 height 379
drag, startPoint x: 712, startPoint y: 258, endPoint x: 711, endPoint y: 145, distance: 113.2
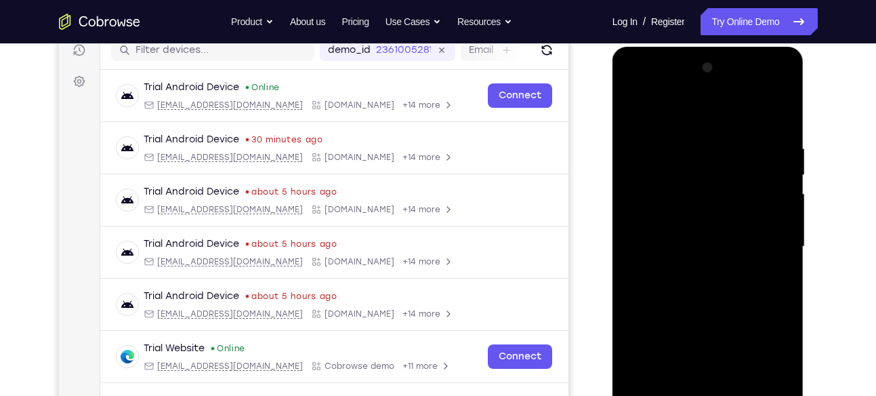
click at [711, 145] on div at bounding box center [708, 246] width 171 height 379
drag, startPoint x: 699, startPoint y: 294, endPoint x: 718, endPoint y: 133, distance: 162.4
click at [718, 133] on div at bounding box center [708, 246] width 171 height 379
drag, startPoint x: 705, startPoint y: 298, endPoint x: 737, endPoint y: 125, distance: 176.4
click at [737, 125] on div at bounding box center [708, 246] width 171 height 379
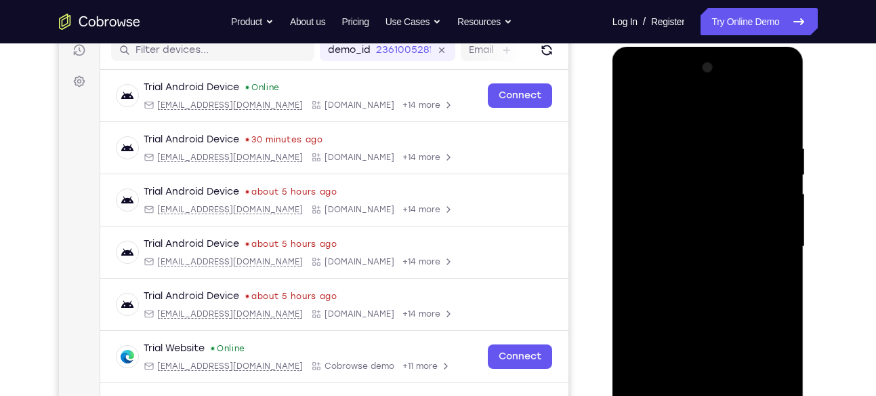
drag, startPoint x: 707, startPoint y: 266, endPoint x: 721, endPoint y: 115, distance: 152.5
click at [721, 115] on div at bounding box center [708, 246] width 171 height 379
drag, startPoint x: 700, startPoint y: 285, endPoint x: 715, endPoint y: 157, distance: 128.9
click at [715, 157] on div at bounding box center [708, 246] width 171 height 379
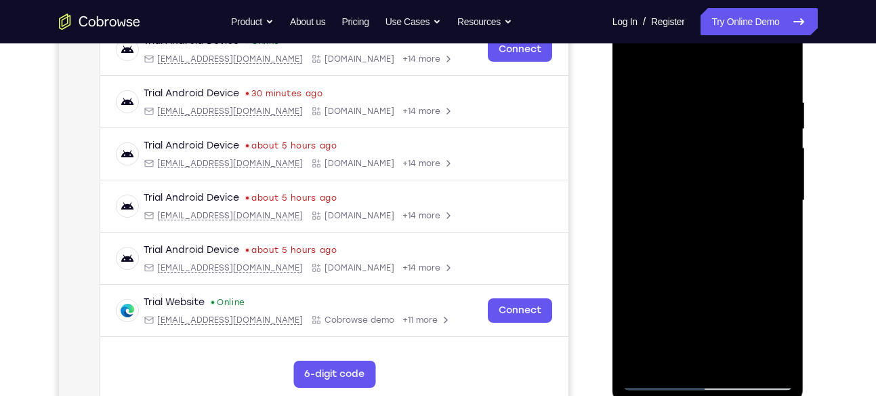
click at [629, 66] on div at bounding box center [708, 200] width 171 height 379
click at [667, 66] on div at bounding box center [708, 200] width 171 height 379
click at [663, 83] on div at bounding box center [708, 200] width 171 height 379
click at [676, 130] on div at bounding box center [708, 200] width 171 height 379
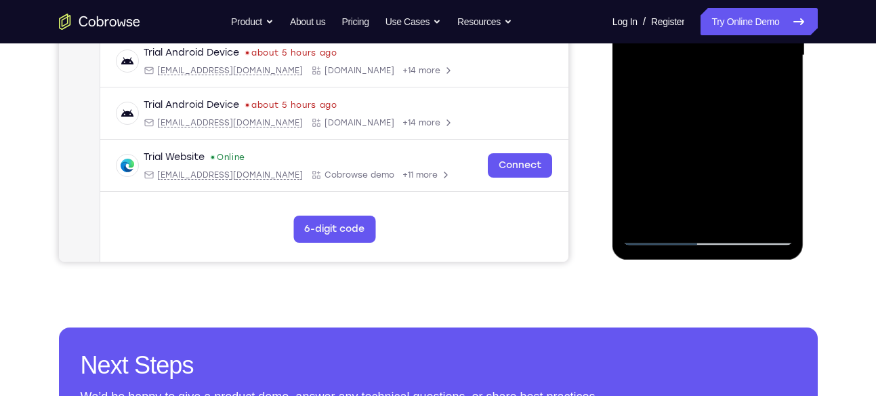
scroll to position [369, 0]
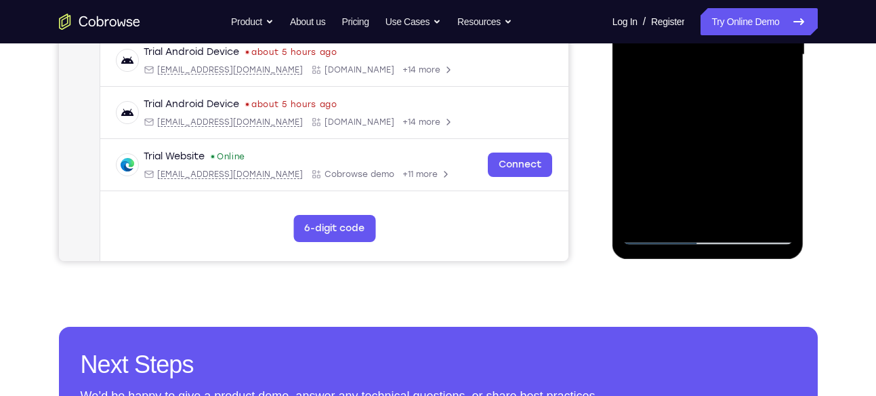
click at [658, 231] on div at bounding box center [708, 54] width 171 height 379
drag, startPoint x: 681, startPoint y: 152, endPoint x: 688, endPoint y: 24, distance: 128.3
click at [688, 24] on div at bounding box center [708, 54] width 171 height 379
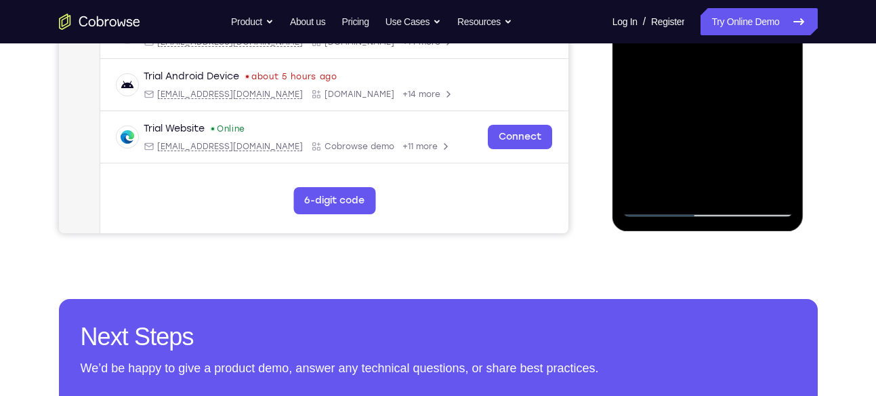
drag, startPoint x: 682, startPoint y: 119, endPoint x: 688, endPoint y: 21, distance: 98.4
click at [688, 21] on div at bounding box center [708, 26] width 171 height 379
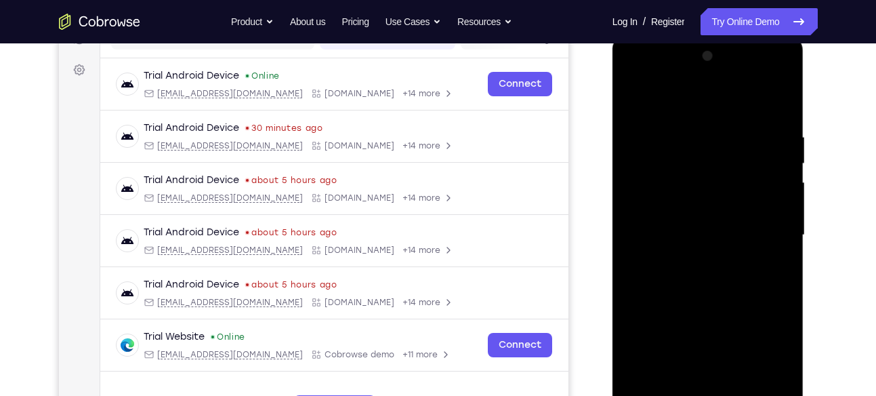
scroll to position [188, 0]
click at [635, 94] on div at bounding box center [708, 235] width 171 height 379
click at [630, 96] on div at bounding box center [708, 235] width 171 height 379
drag, startPoint x: 740, startPoint y: 230, endPoint x: 740, endPoint y: 87, distance: 142.3
click at [740, 87] on div at bounding box center [708, 235] width 171 height 379
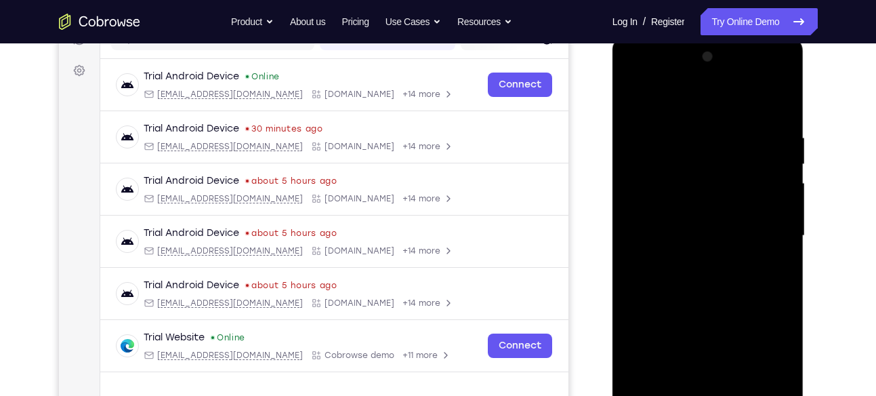
drag, startPoint x: 742, startPoint y: 241, endPoint x: 747, endPoint y: 80, distance: 161.3
click at [747, 80] on div at bounding box center [708, 235] width 171 height 379
drag, startPoint x: 721, startPoint y: 255, endPoint x: 727, endPoint y: 96, distance: 160.0
click at [727, 96] on div at bounding box center [708, 235] width 171 height 379
drag, startPoint x: 720, startPoint y: 255, endPoint x: 728, endPoint y: 140, distance: 115.5
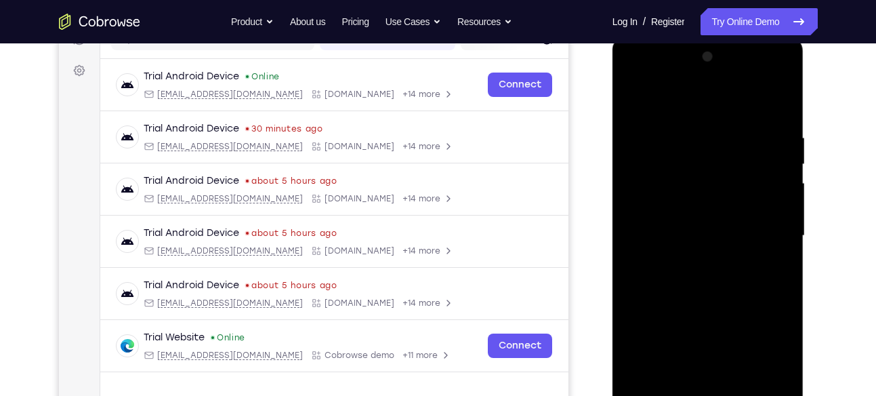
click at [728, 140] on div at bounding box center [708, 235] width 171 height 379
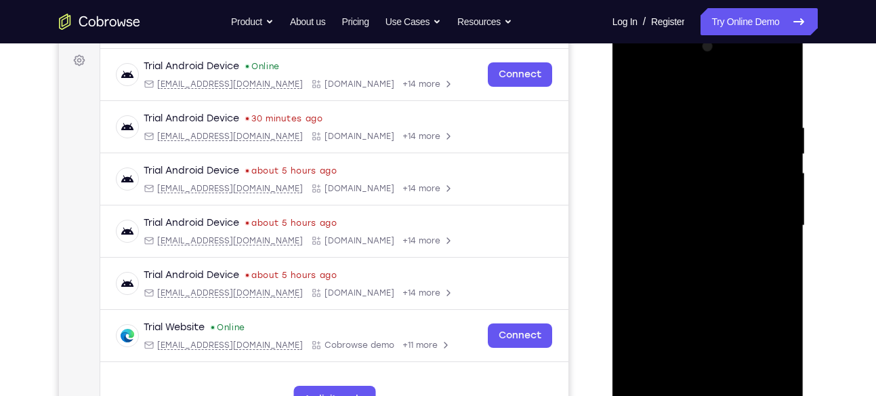
scroll to position [197, 0]
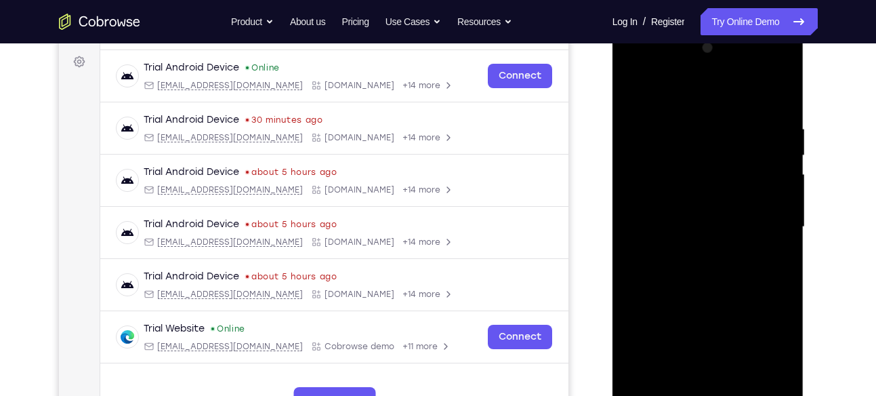
drag, startPoint x: 707, startPoint y: 281, endPoint x: 732, endPoint y: 134, distance: 148.4
click at [732, 134] on div at bounding box center [708, 226] width 171 height 379
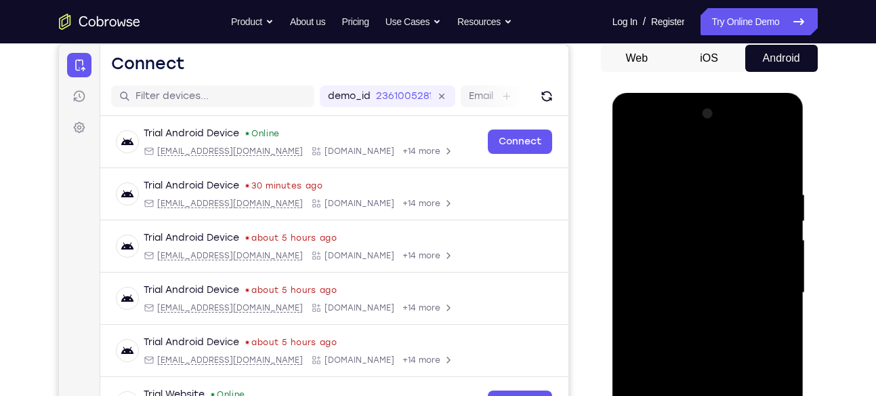
scroll to position [129, 0]
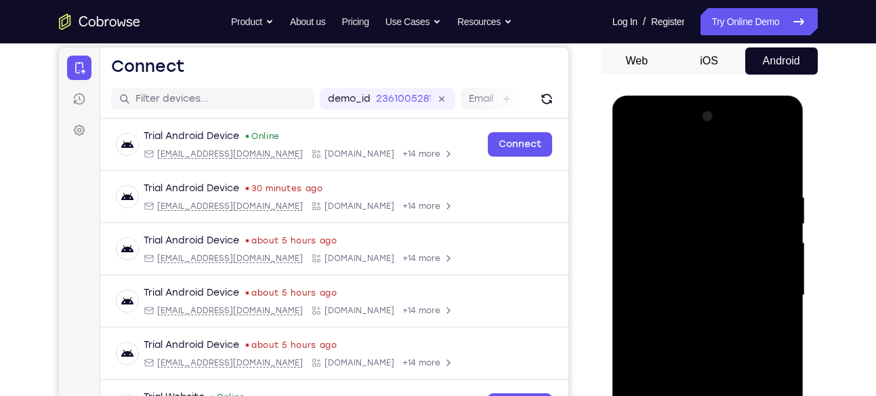
click at [779, 133] on div at bounding box center [708, 295] width 171 height 379
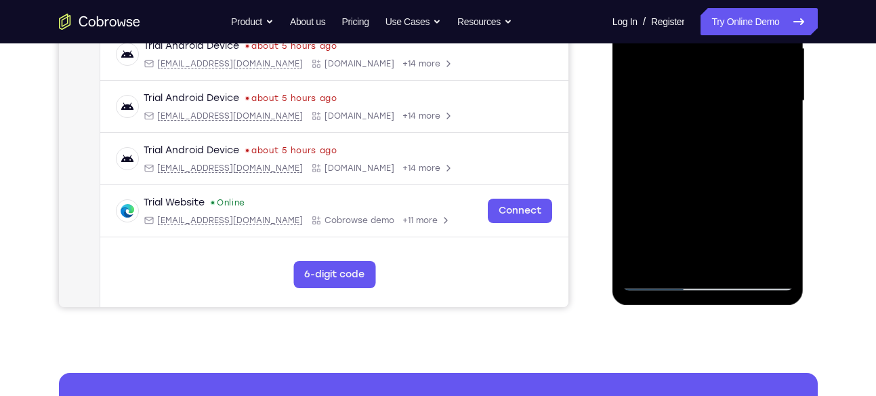
click at [734, 197] on div at bounding box center [708, 100] width 171 height 379
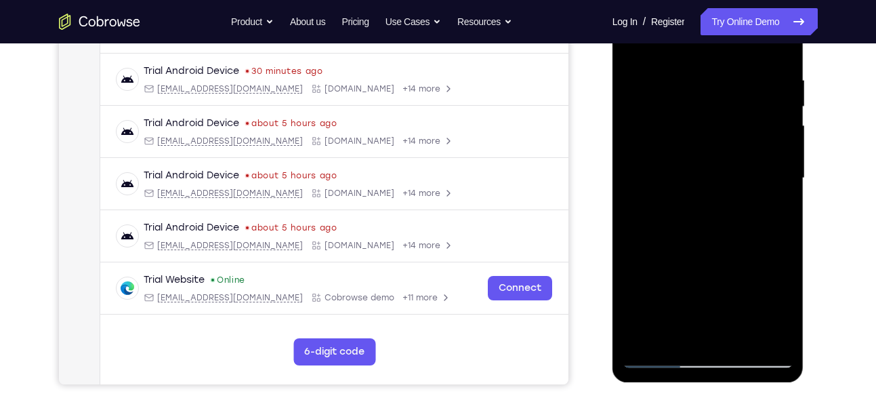
scroll to position [245, 0]
click at [771, 201] on div at bounding box center [708, 178] width 171 height 379
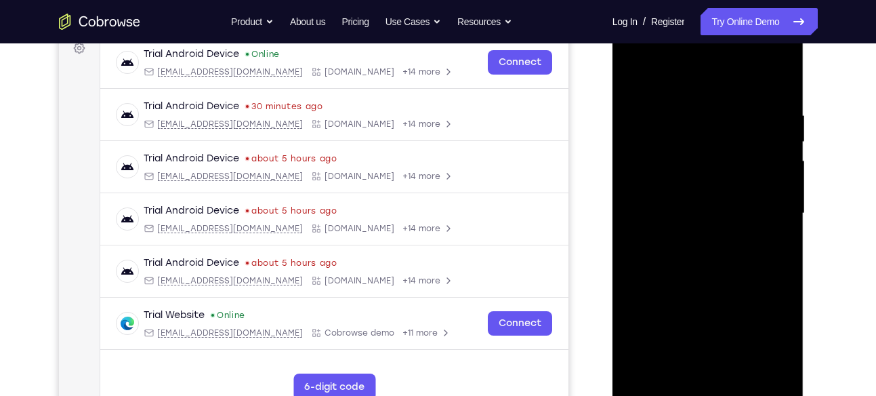
scroll to position [211, 0]
click at [778, 60] on div at bounding box center [708, 212] width 171 height 379
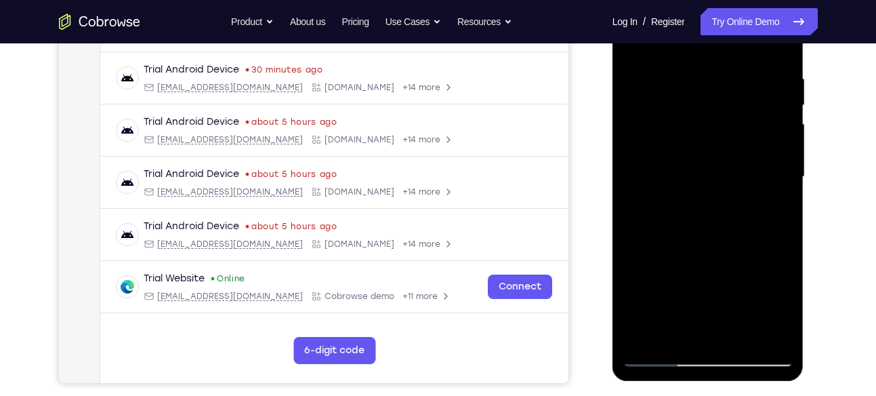
scroll to position [270, 0]
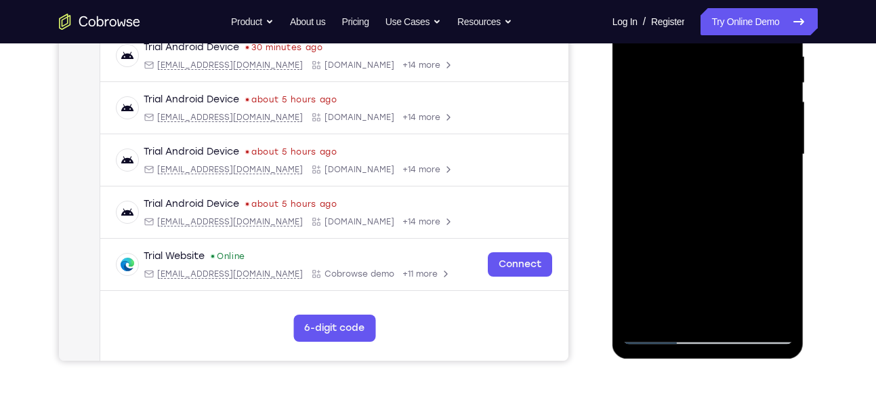
click at [728, 252] on div at bounding box center [708, 154] width 171 height 379
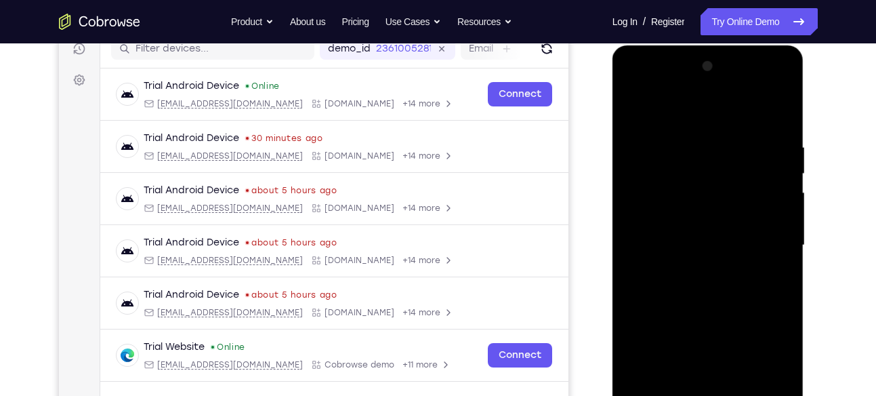
scroll to position [178, 0]
click at [777, 87] on div at bounding box center [708, 245] width 171 height 379
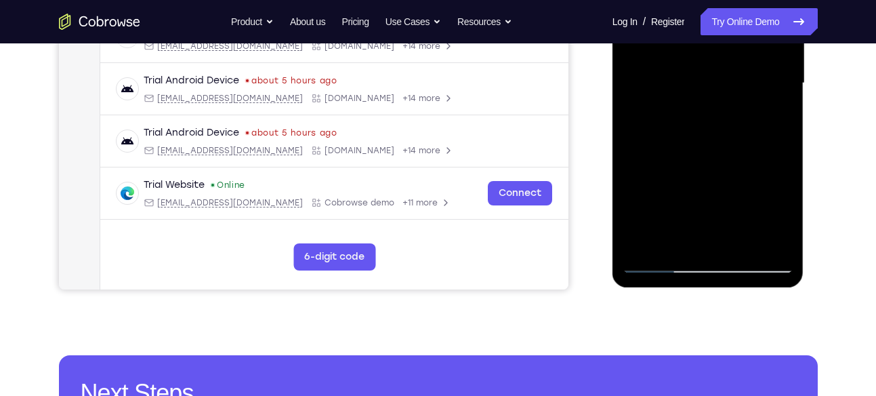
click at [730, 181] on div at bounding box center [708, 83] width 171 height 379
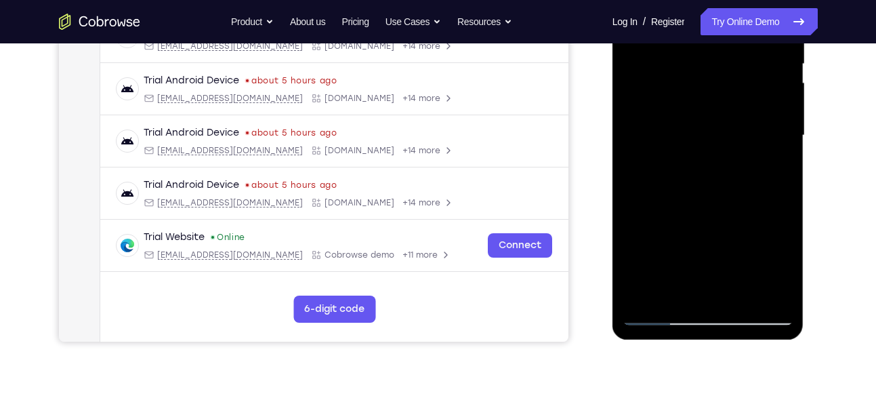
scroll to position [288, 0]
click at [773, 169] on div at bounding box center [708, 135] width 171 height 379
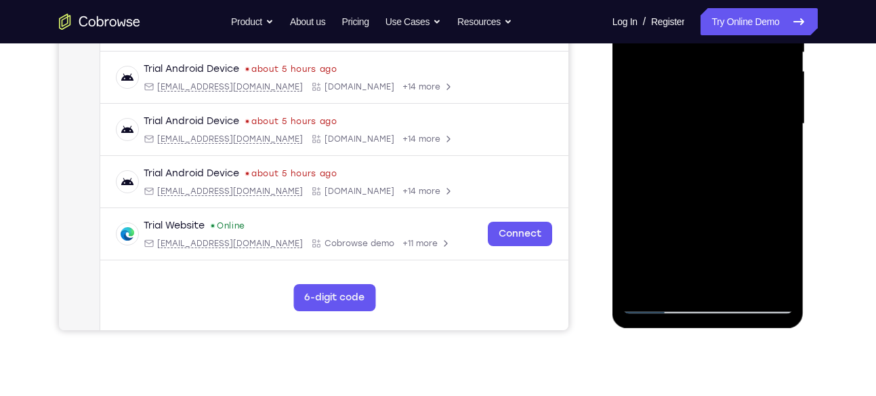
scroll to position [301, 0]
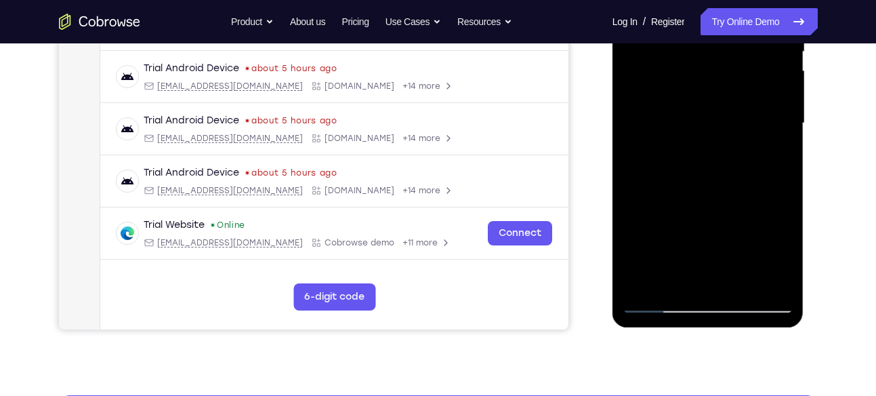
click at [776, 167] on div at bounding box center [708, 123] width 171 height 379
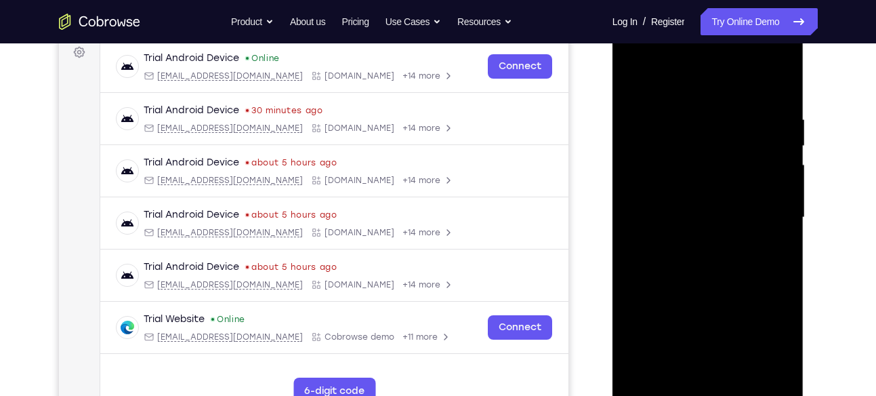
scroll to position [201, 0]
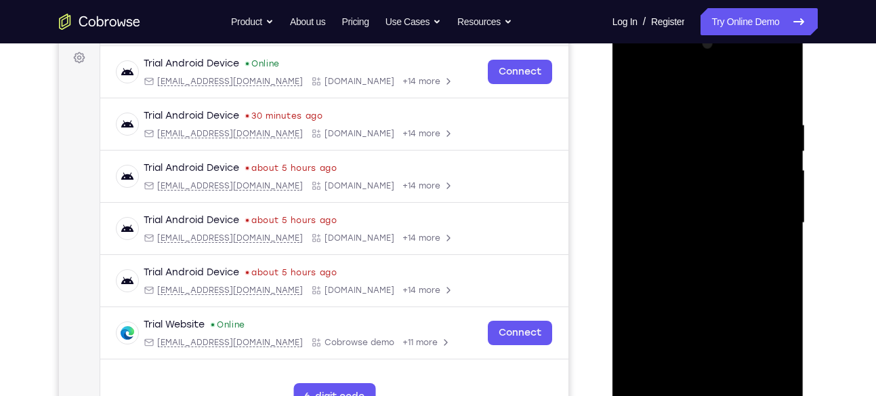
click at [735, 115] on div at bounding box center [708, 222] width 171 height 379
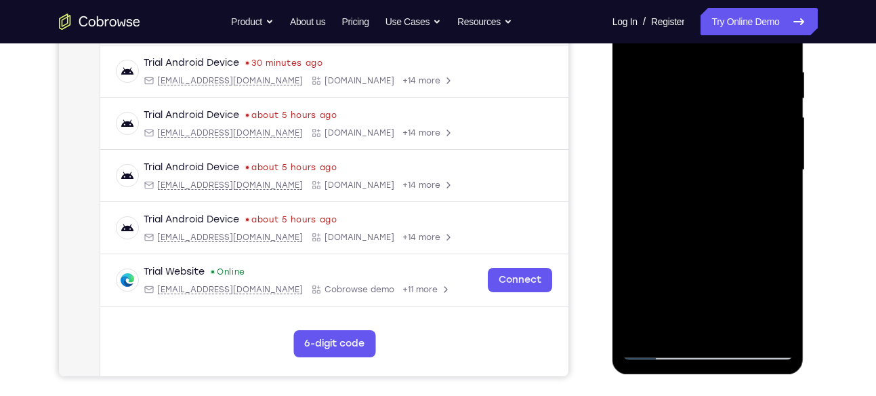
scroll to position [264, 0]
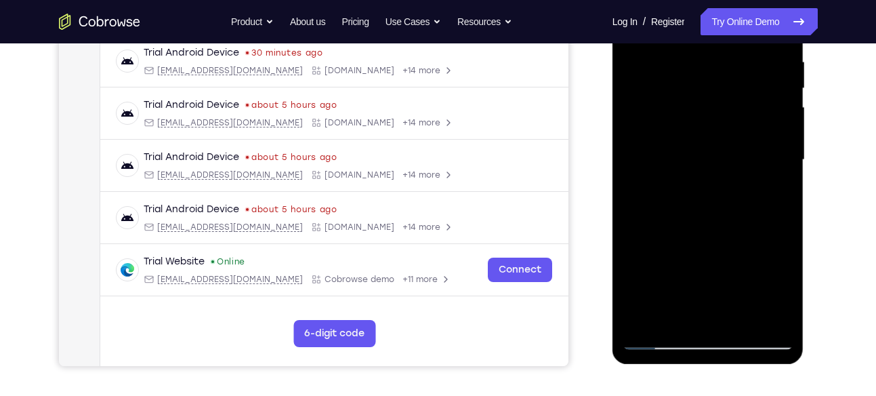
click at [764, 184] on div at bounding box center [708, 159] width 171 height 379
click at [733, 174] on div at bounding box center [708, 159] width 171 height 379
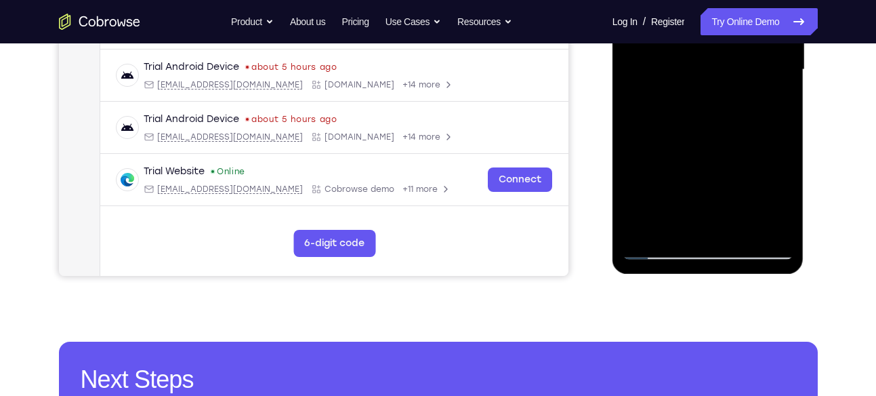
scroll to position [355, 0]
click at [736, 234] on div at bounding box center [708, 68] width 171 height 379
click at [724, 230] on div at bounding box center [708, 68] width 171 height 379
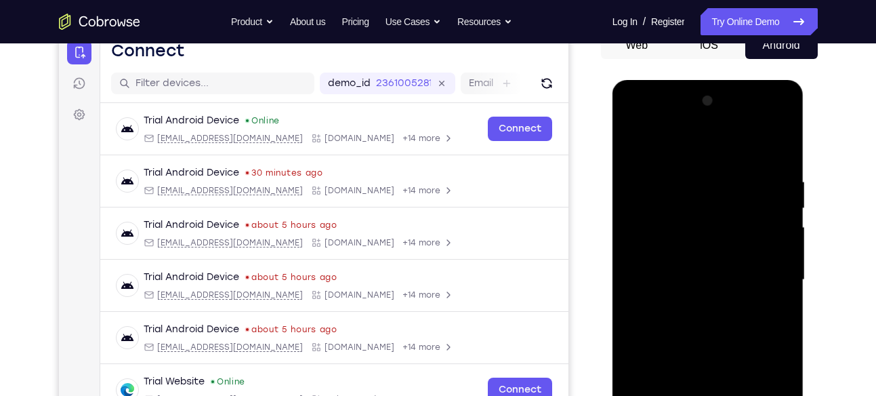
scroll to position [144, 0]
drag, startPoint x: 688, startPoint y: 221, endPoint x: 825, endPoint y: 207, distance: 136.9
click at [806, 207] on html "Online web based iOS Simulators and Android Emulators. Run iPhone, iPad, Mobile…" at bounding box center [709, 284] width 193 height 407
drag, startPoint x: 707, startPoint y: 219, endPoint x: 756, endPoint y: 215, distance: 48.9
click at [756, 215] on div at bounding box center [708, 280] width 171 height 379
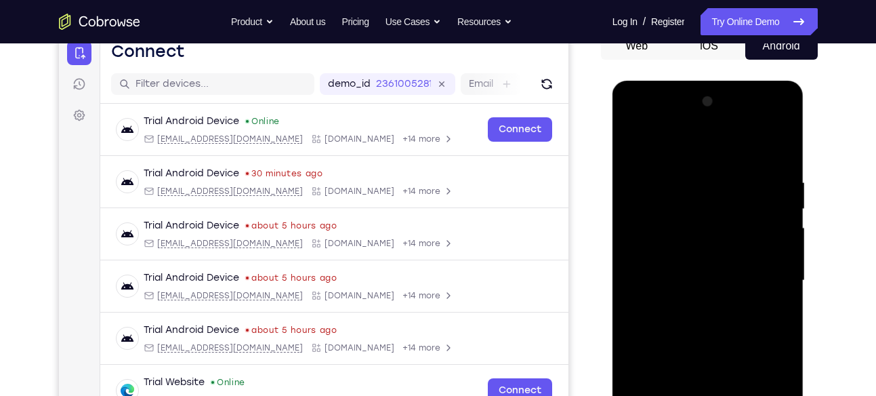
click at [707, 156] on div at bounding box center [708, 280] width 171 height 379
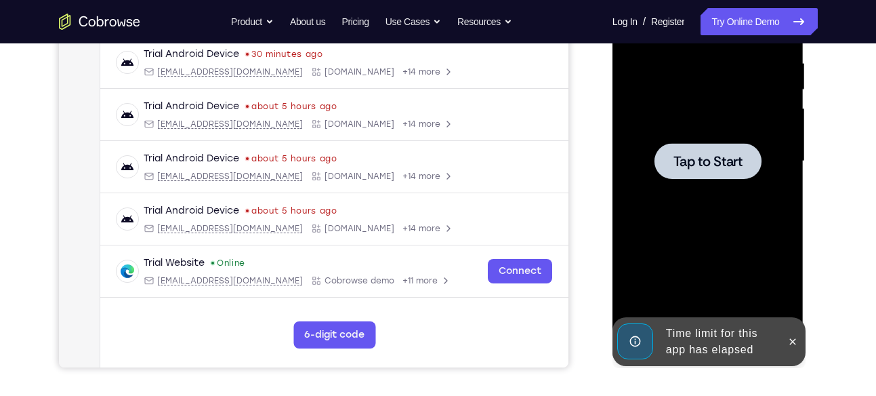
scroll to position [264, 0]
click at [691, 165] on span "Tap to Start" at bounding box center [708, 161] width 69 height 14
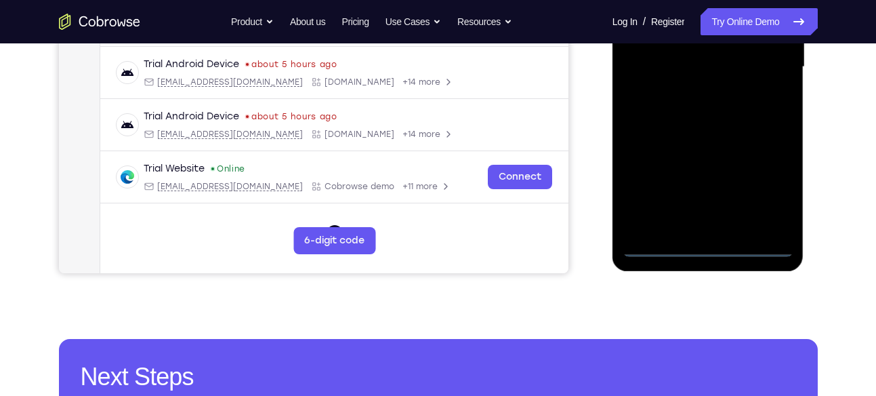
scroll to position [360, 0]
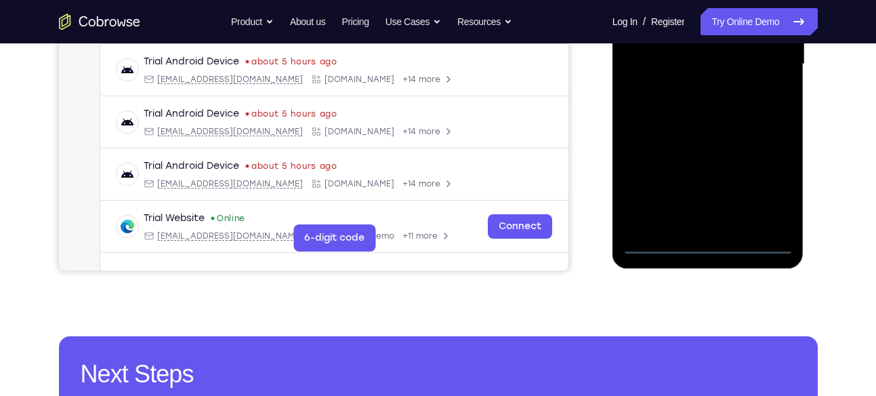
click at [706, 245] on div at bounding box center [708, 64] width 171 height 379
click at [767, 189] on div at bounding box center [708, 64] width 171 height 379
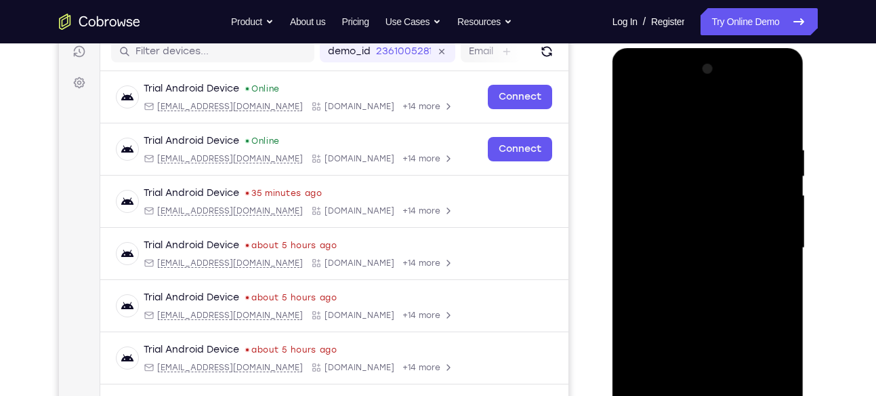
scroll to position [178, 0]
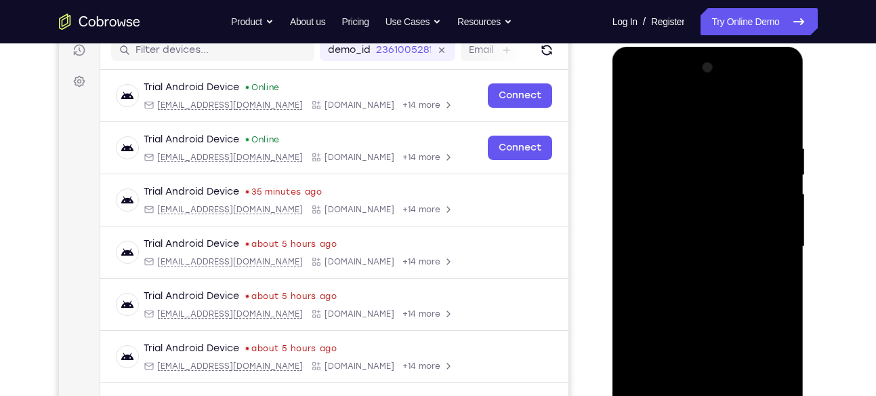
click at [642, 88] on div at bounding box center [708, 246] width 171 height 379
click at [766, 247] on div at bounding box center [708, 246] width 171 height 379
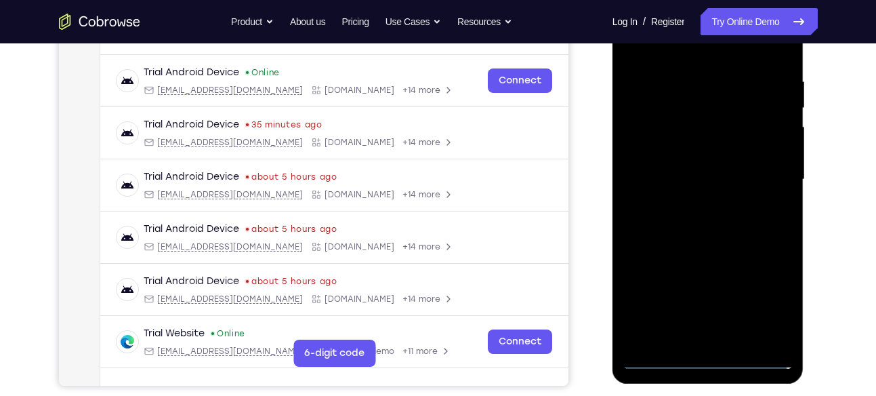
scroll to position [255, 0]
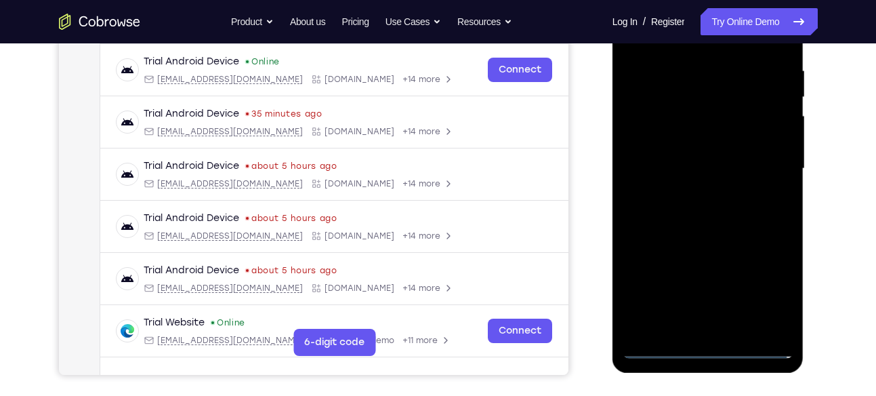
click at [689, 188] on div at bounding box center [708, 168] width 171 height 379
click at [670, 165] on div at bounding box center [708, 168] width 171 height 379
click at [681, 188] on div at bounding box center [708, 168] width 171 height 379
click at [676, 118] on div at bounding box center [708, 168] width 171 height 379
click at [663, 127] on div at bounding box center [708, 168] width 171 height 379
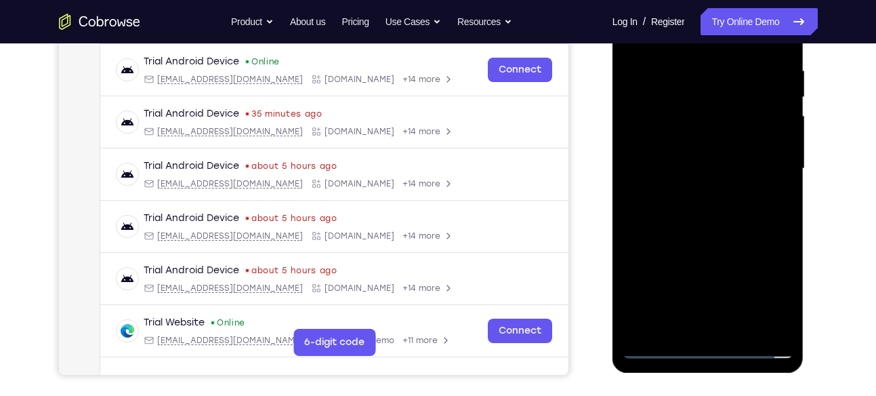
click at [664, 108] on div at bounding box center [708, 168] width 171 height 379
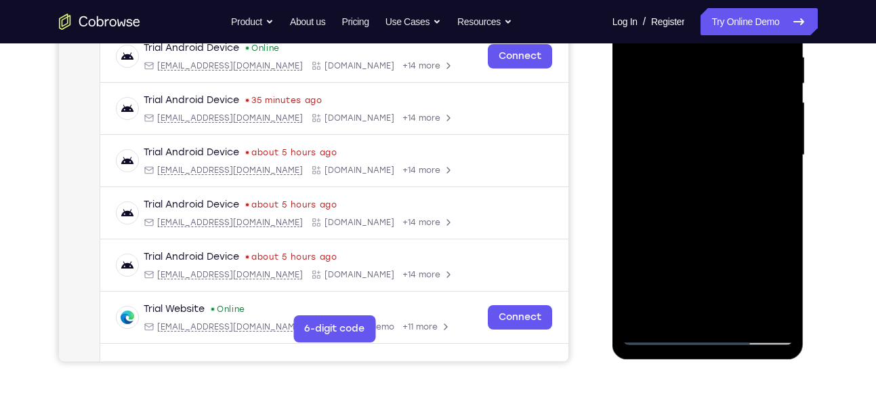
scroll to position [271, 0]
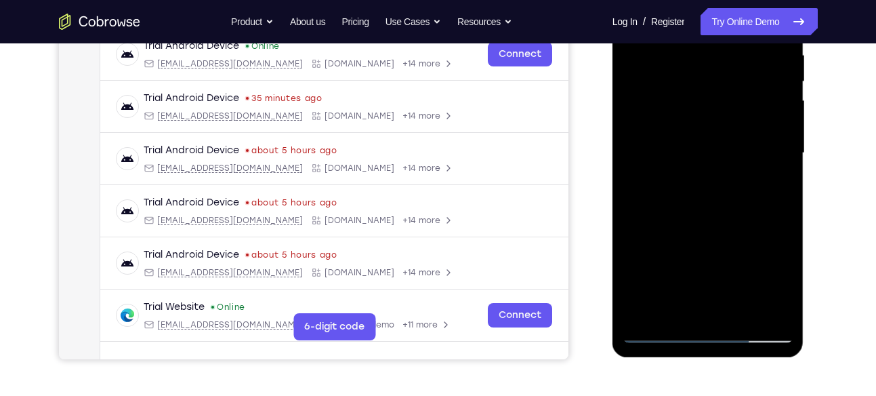
click at [678, 208] on div at bounding box center [708, 152] width 171 height 379
click at [678, 203] on div at bounding box center [708, 152] width 171 height 379
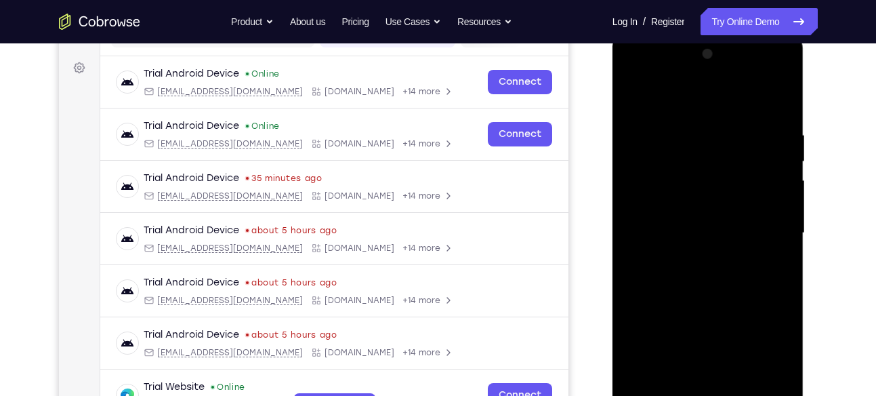
scroll to position [190, 0]
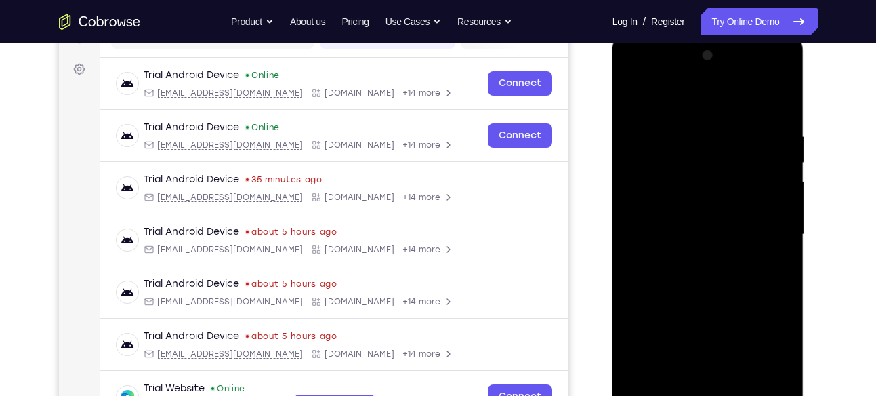
click at [688, 146] on div at bounding box center [708, 234] width 171 height 379
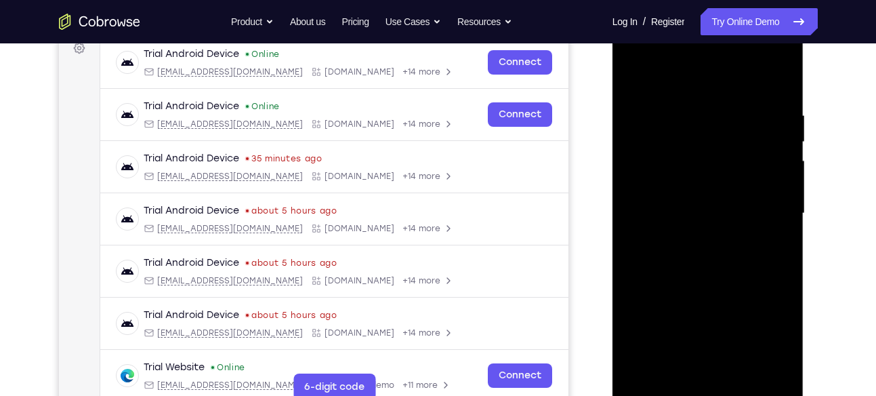
scroll to position [190, 0]
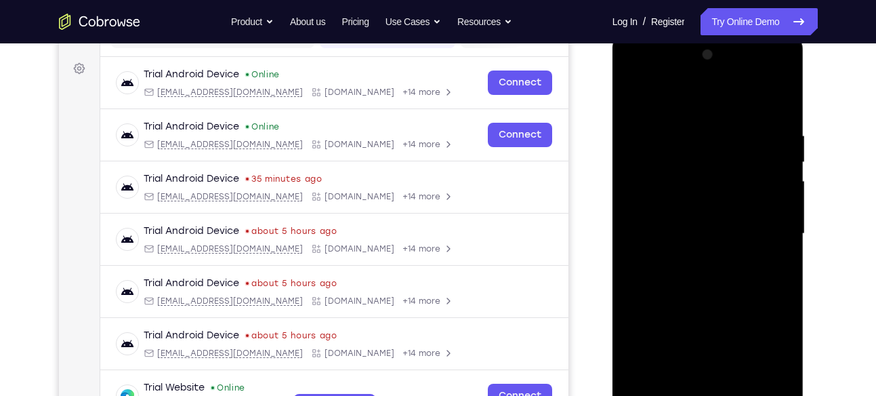
click at [776, 100] on div at bounding box center [708, 233] width 171 height 379
drag, startPoint x: 750, startPoint y: 119, endPoint x: 698, endPoint y: 119, distance: 52.2
click at [698, 119] on div at bounding box center [708, 233] width 171 height 379
click at [689, 128] on div at bounding box center [708, 233] width 171 height 379
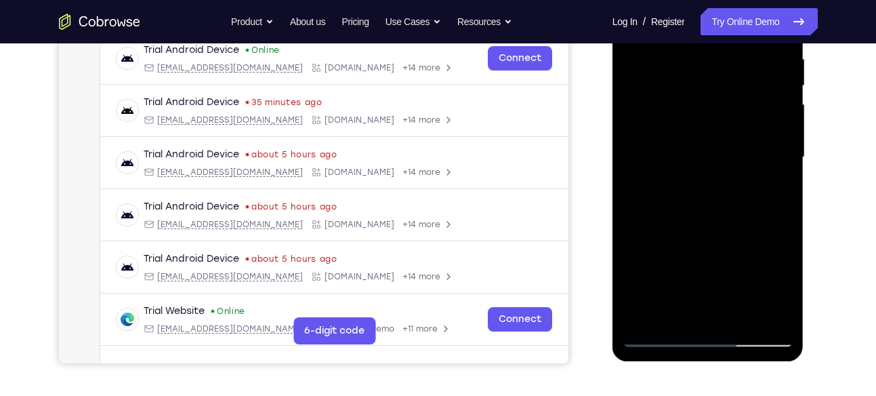
scroll to position [266, 0]
click at [773, 144] on div at bounding box center [708, 157] width 171 height 379
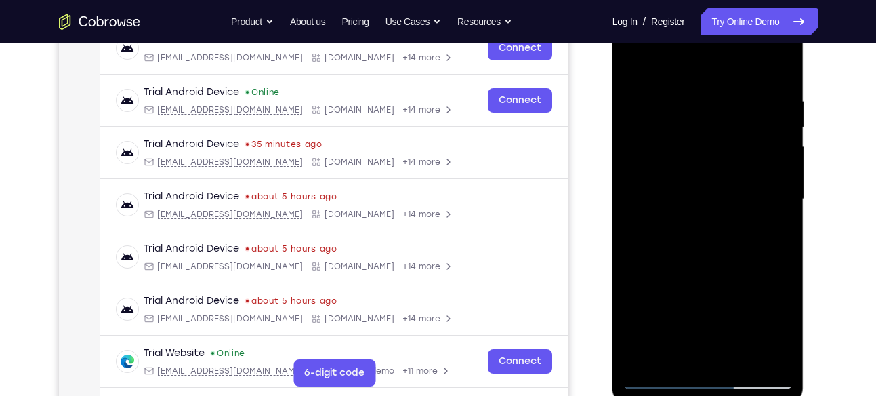
scroll to position [226, 0]
click at [773, 144] on div at bounding box center [708, 198] width 171 height 379
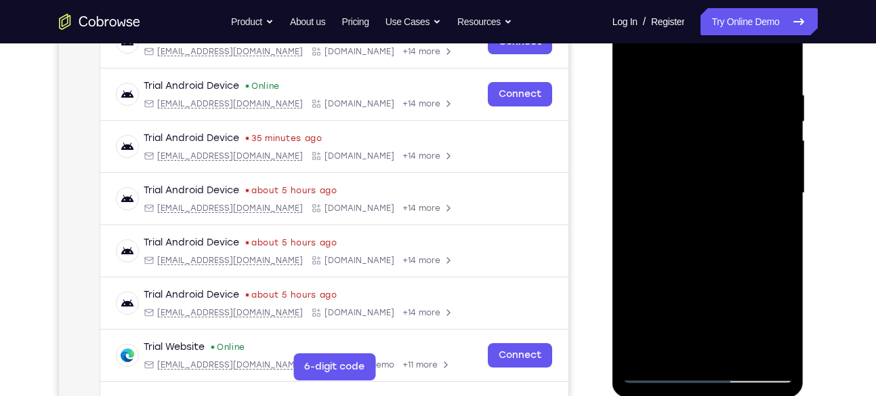
scroll to position [232, 0]
click at [773, 158] on div at bounding box center [708, 192] width 171 height 379
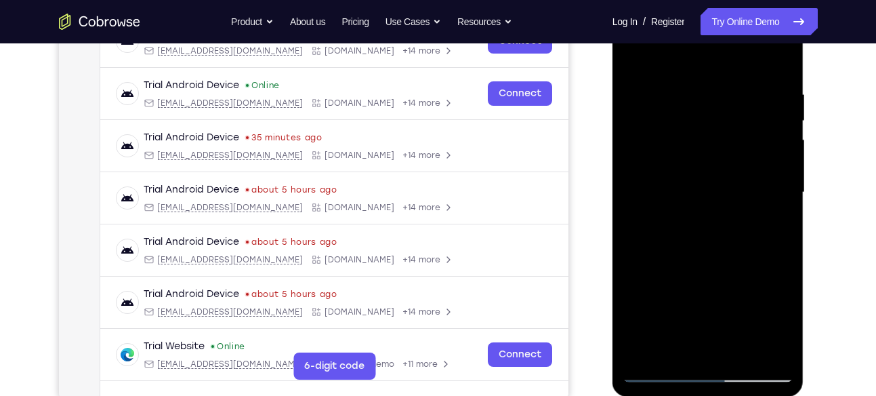
click at [773, 158] on div at bounding box center [708, 192] width 171 height 379
click at [766, 106] on div at bounding box center [708, 192] width 171 height 379
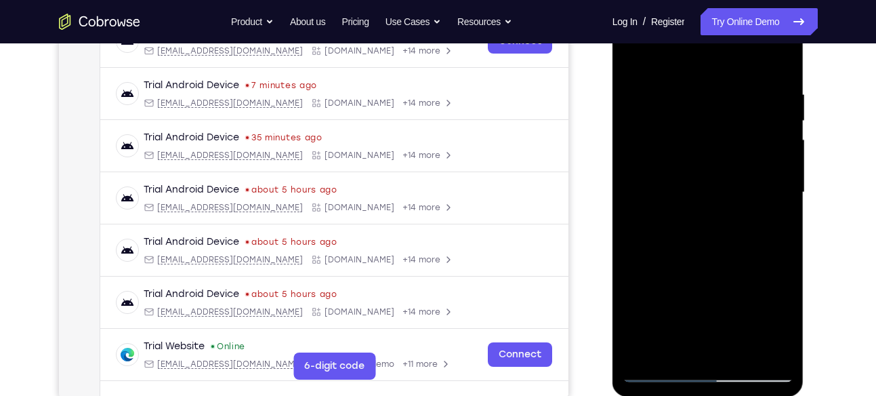
click at [776, 64] on div at bounding box center [708, 192] width 171 height 379
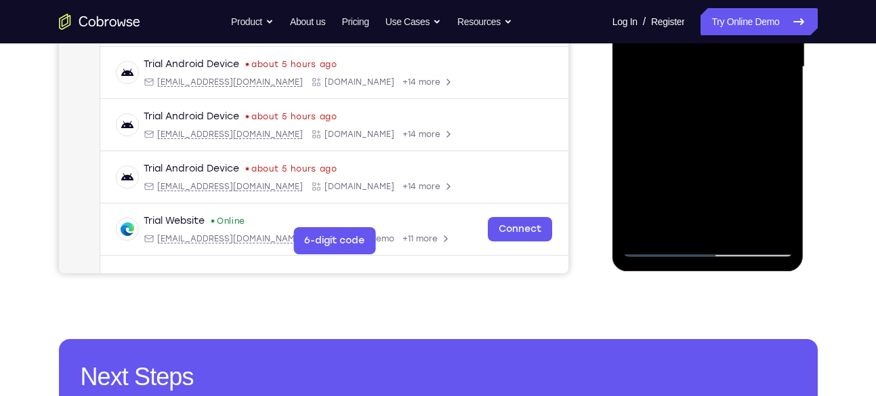
scroll to position [369, 0]
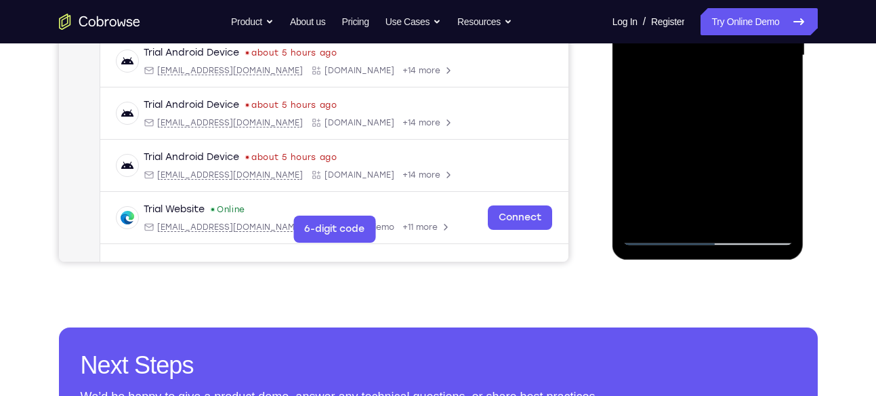
drag, startPoint x: 728, startPoint y: 177, endPoint x: 756, endPoint y: 30, distance: 149.1
click at [756, 30] on div at bounding box center [708, 55] width 171 height 379
drag, startPoint x: 739, startPoint y: 142, endPoint x: 749, endPoint y: 45, distance: 97.5
click at [749, 45] on div at bounding box center [708, 55] width 171 height 379
drag, startPoint x: 733, startPoint y: 155, endPoint x: 728, endPoint y: 58, distance: 96.3
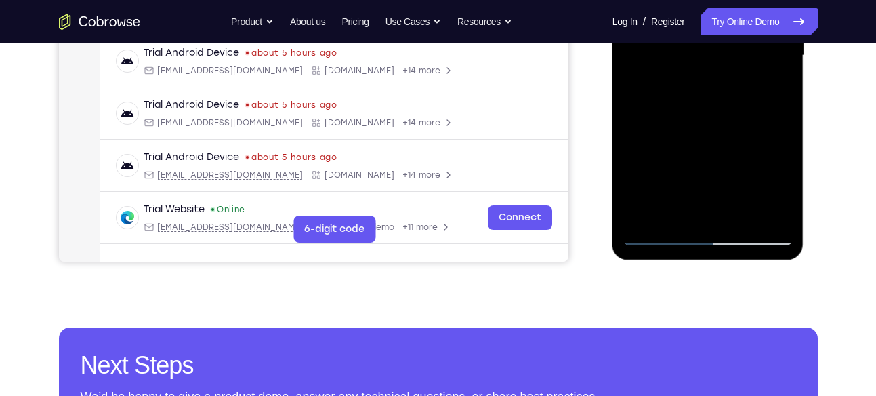
click at [728, 58] on div at bounding box center [708, 55] width 171 height 379
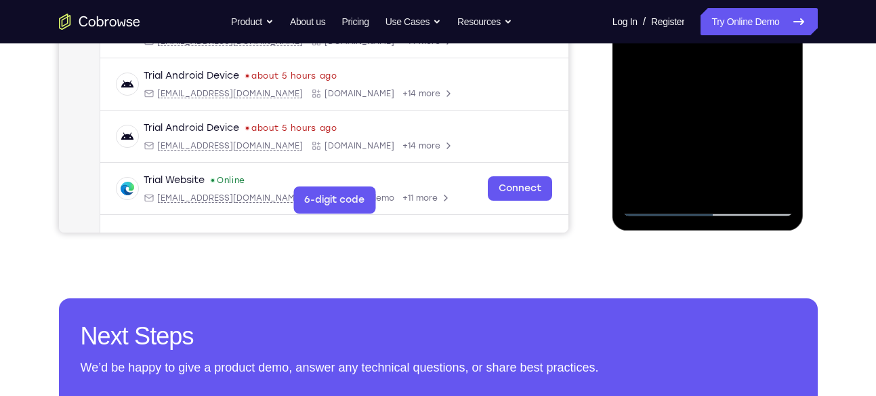
scroll to position [398, 0]
drag, startPoint x: 722, startPoint y: 116, endPoint x: 720, endPoint y: 28, distance: 88.1
click at [720, 28] on div at bounding box center [708, 26] width 171 height 379
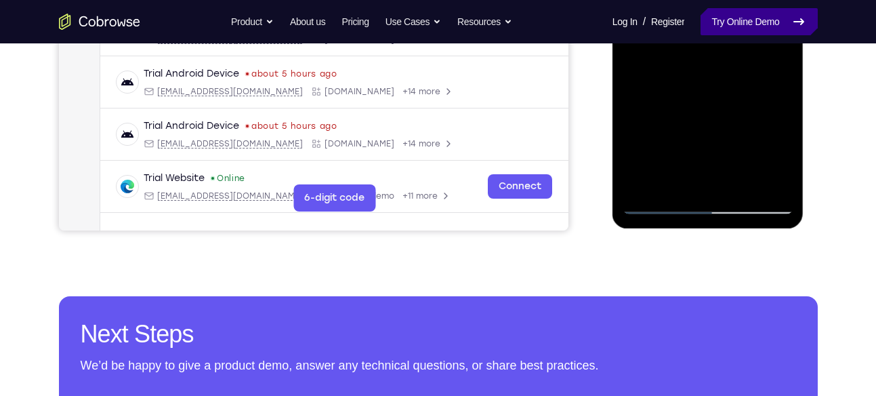
scroll to position [399, 0]
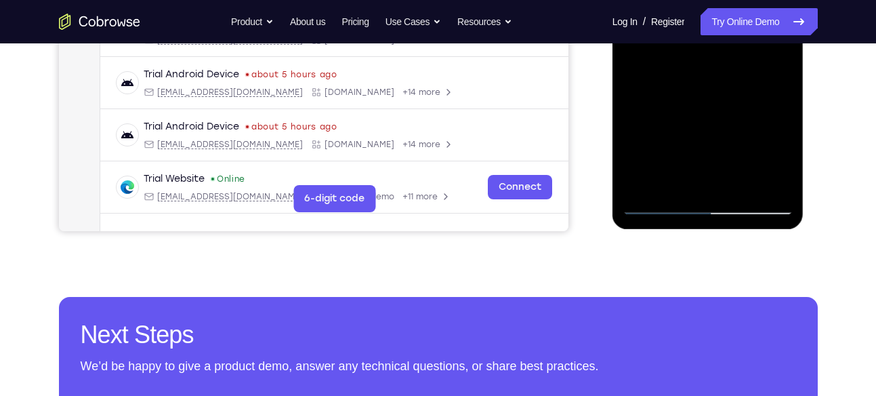
drag, startPoint x: 722, startPoint y: 139, endPoint x: 720, endPoint y: 71, distance: 67.8
click at [720, 71] on div at bounding box center [708, 24] width 171 height 379
click at [744, 188] on div at bounding box center [708, 24] width 171 height 379
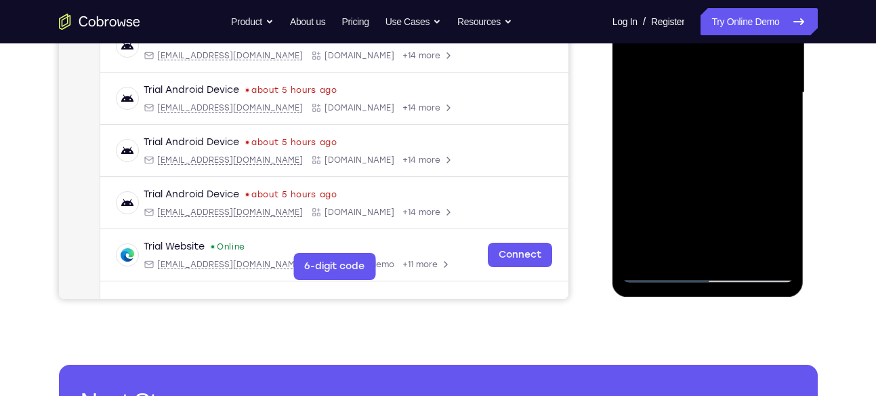
scroll to position [320, 0]
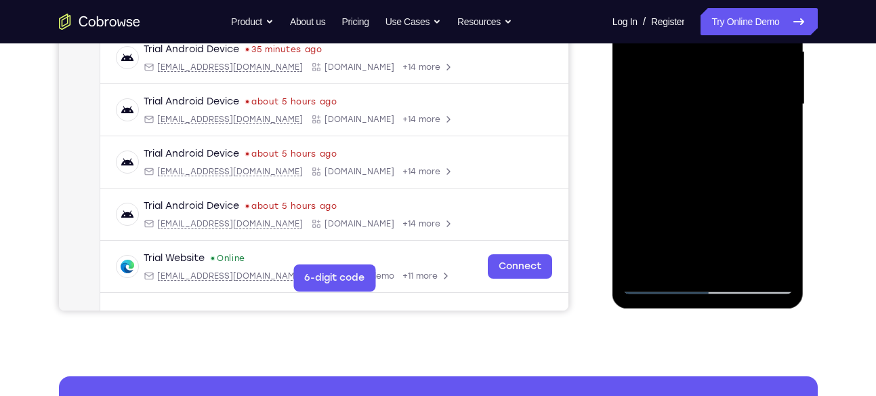
click at [699, 180] on div at bounding box center [708, 104] width 171 height 379
click at [714, 84] on div at bounding box center [708, 104] width 171 height 379
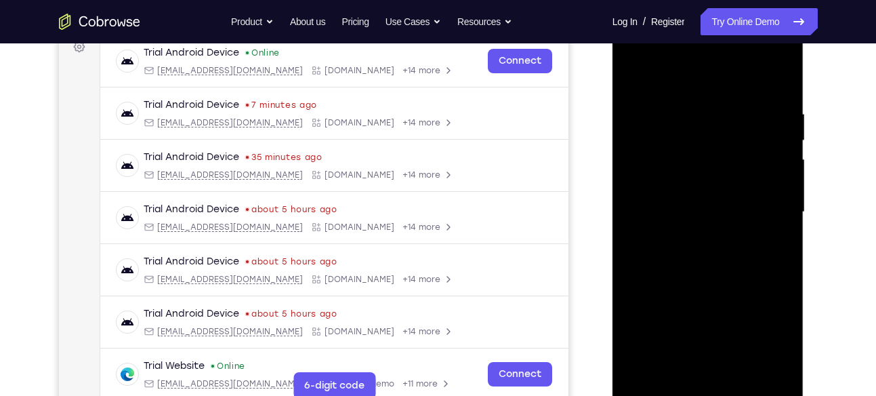
scroll to position [194, 0]
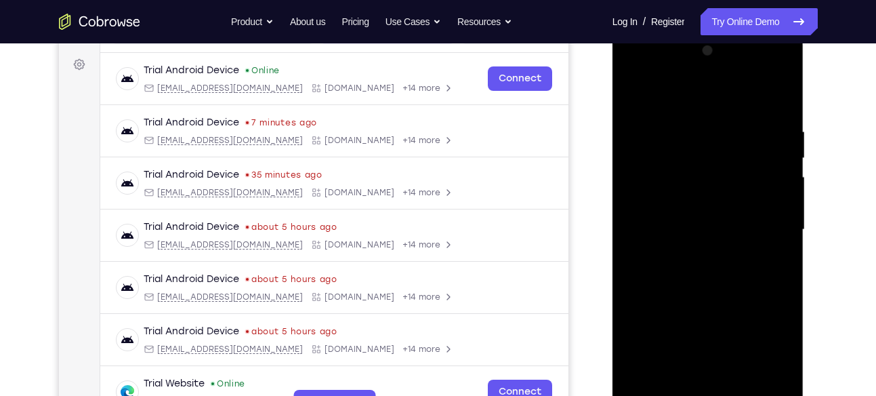
click at [638, 97] on div at bounding box center [708, 229] width 171 height 379
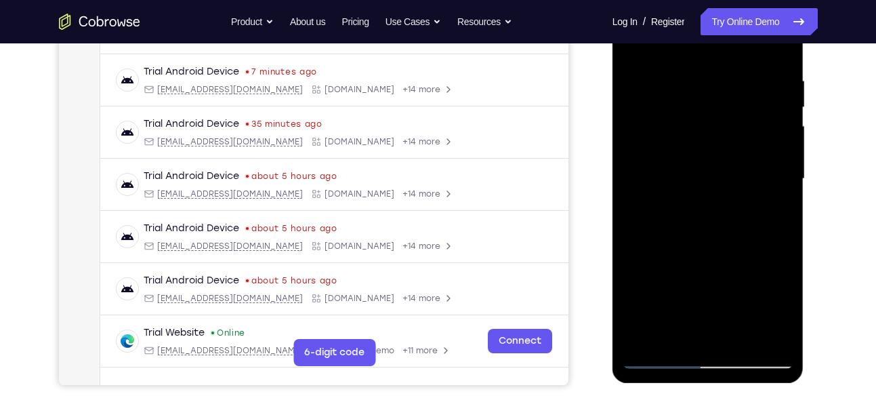
scroll to position [234, 0]
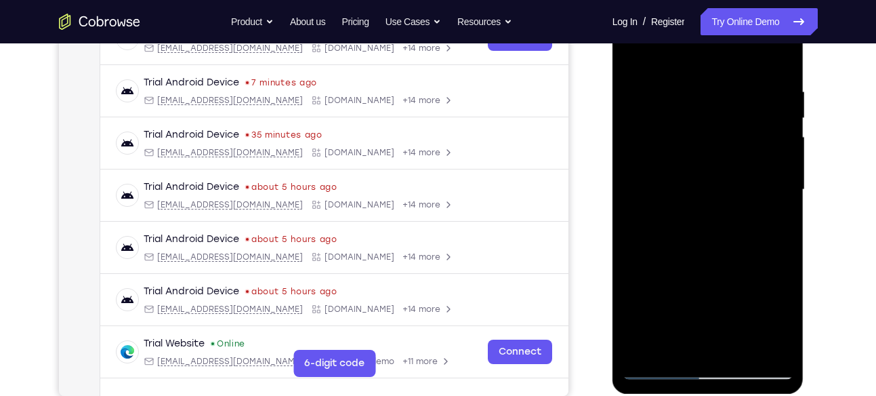
click at [632, 47] on div at bounding box center [708, 189] width 171 height 379
drag, startPoint x: 663, startPoint y: 163, endPoint x: 670, endPoint y: 33, distance: 130.3
click at [670, 33] on div at bounding box center [708, 189] width 171 height 379
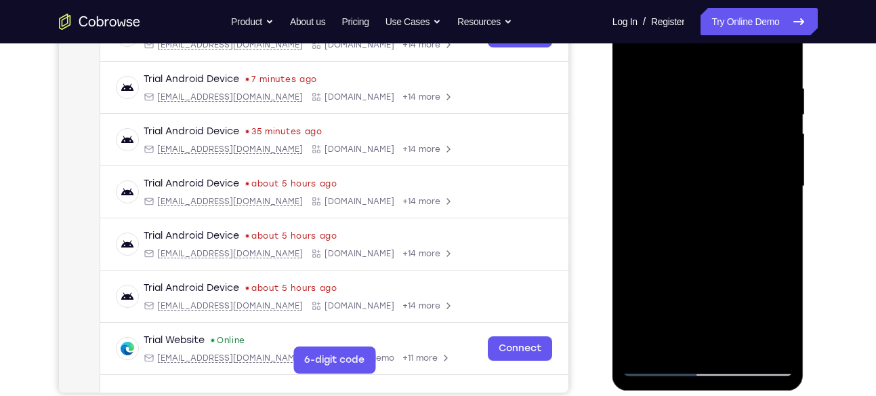
drag, startPoint x: 684, startPoint y: 171, endPoint x: 687, endPoint y: 37, distance: 134.2
click at [687, 37] on div at bounding box center [708, 186] width 171 height 379
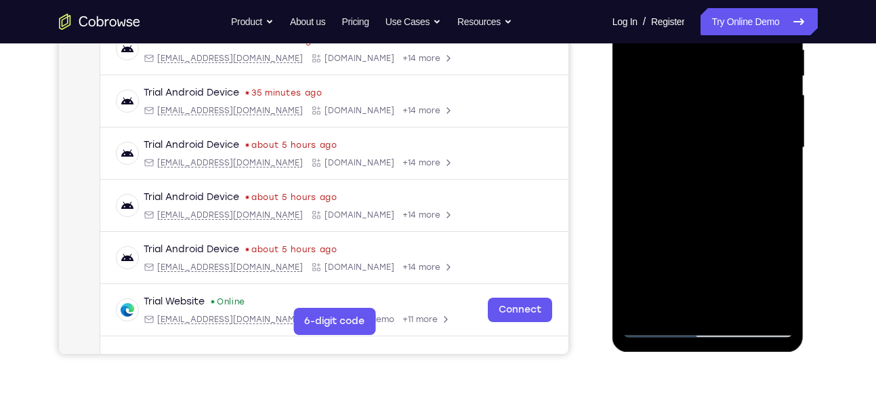
scroll to position [278, 0]
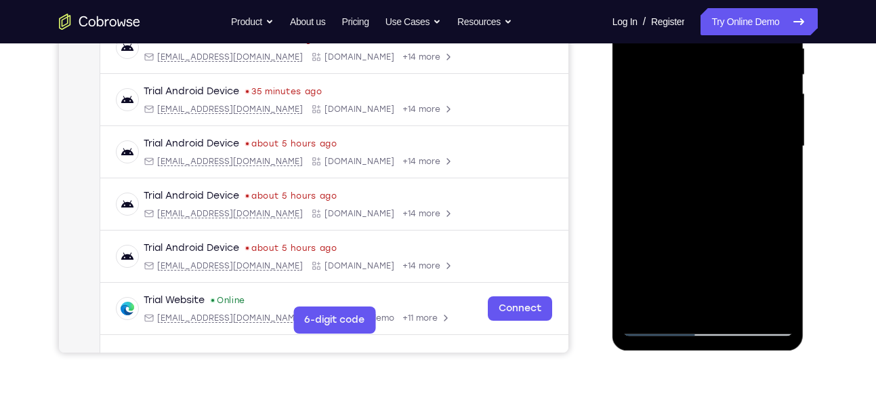
drag, startPoint x: 694, startPoint y: 162, endPoint x: 685, endPoint y: 199, distance: 38.3
click at [685, 199] on div at bounding box center [708, 146] width 171 height 379
click at [635, 66] on div at bounding box center [708, 146] width 171 height 379
drag, startPoint x: 684, startPoint y: 204, endPoint x: 680, endPoint y: 72, distance: 132.2
click at [680, 72] on div at bounding box center [708, 146] width 171 height 379
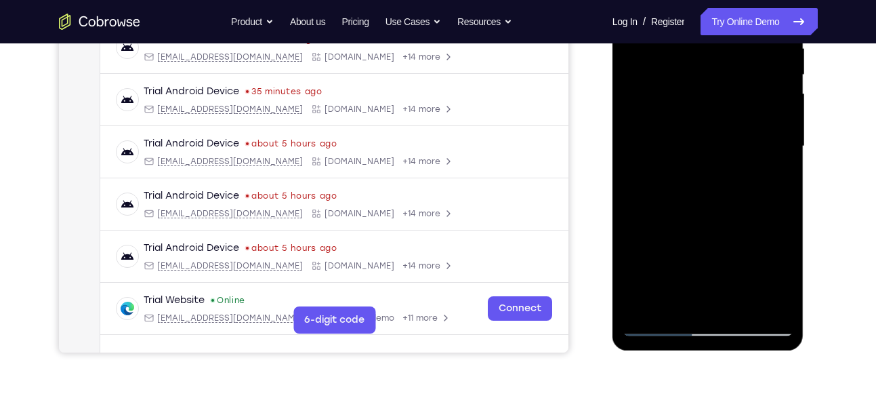
drag, startPoint x: 706, startPoint y: 176, endPoint x: 690, endPoint y: 81, distance: 96.3
click at [690, 81] on div at bounding box center [708, 146] width 171 height 379
drag, startPoint x: 705, startPoint y: 188, endPoint x: 701, endPoint y: 112, distance: 75.4
click at [701, 112] on div at bounding box center [708, 146] width 171 height 379
drag, startPoint x: 729, startPoint y: 205, endPoint x: 741, endPoint y: 111, distance: 94.3
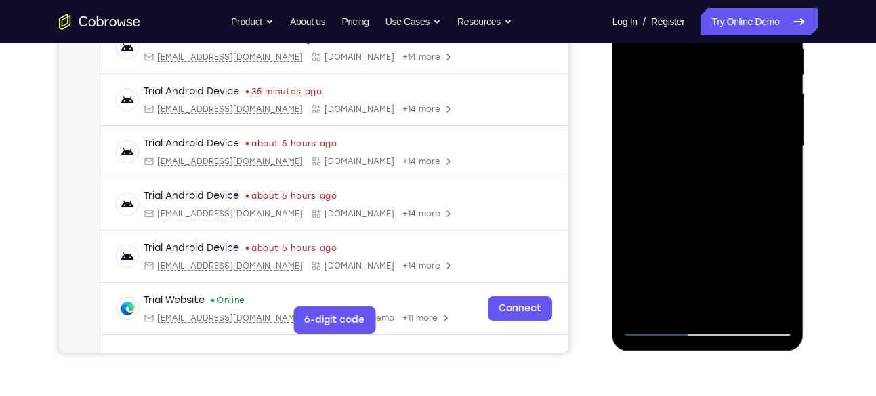
click at [741, 111] on div at bounding box center [708, 146] width 171 height 379
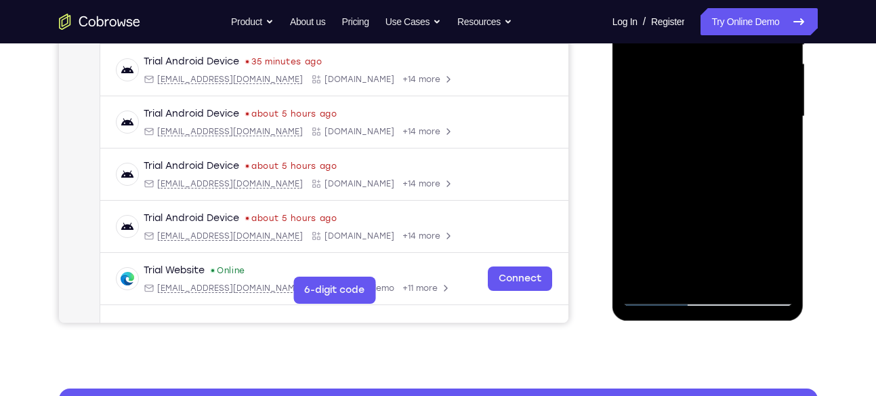
scroll to position [307, 0]
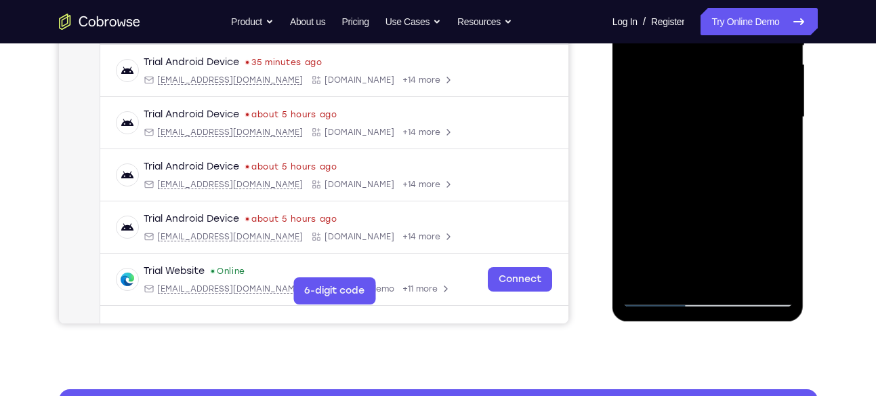
drag, startPoint x: 717, startPoint y: 140, endPoint x: 716, endPoint y: 86, distance: 53.5
click at [716, 86] on div at bounding box center [708, 116] width 171 height 379
drag, startPoint x: 687, startPoint y: 201, endPoint x: 722, endPoint y: 78, distance: 127.6
click at [722, 78] on div at bounding box center [708, 116] width 171 height 379
drag, startPoint x: 688, startPoint y: 207, endPoint x: 720, endPoint y: 98, distance: 113.8
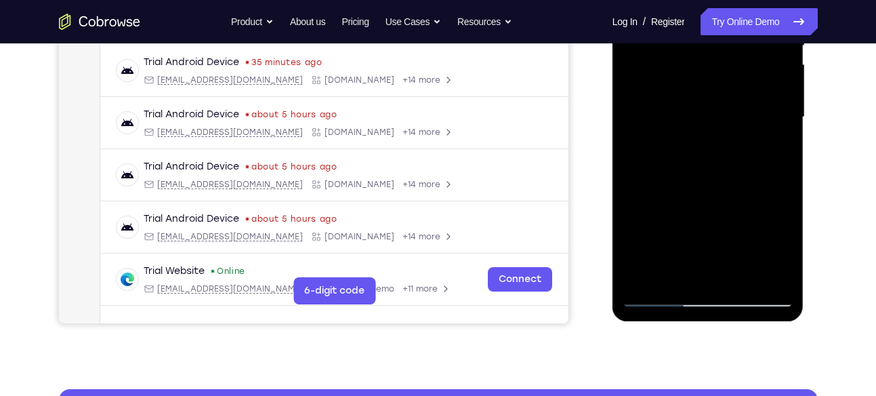
click at [720, 98] on div at bounding box center [708, 116] width 171 height 379
drag, startPoint x: 696, startPoint y: 217, endPoint x: 733, endPoint y: 100, distance: 122.2
click at [733, 100] on div at bounding box center [708, 116] width 171 height 379
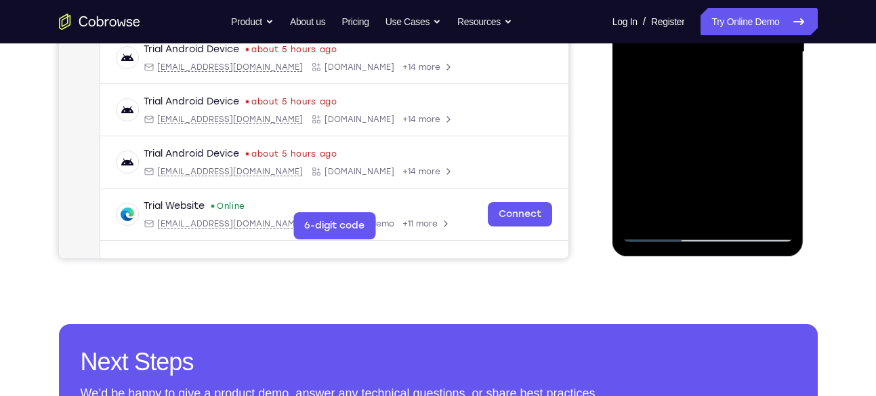
scroll to position [373, 0]
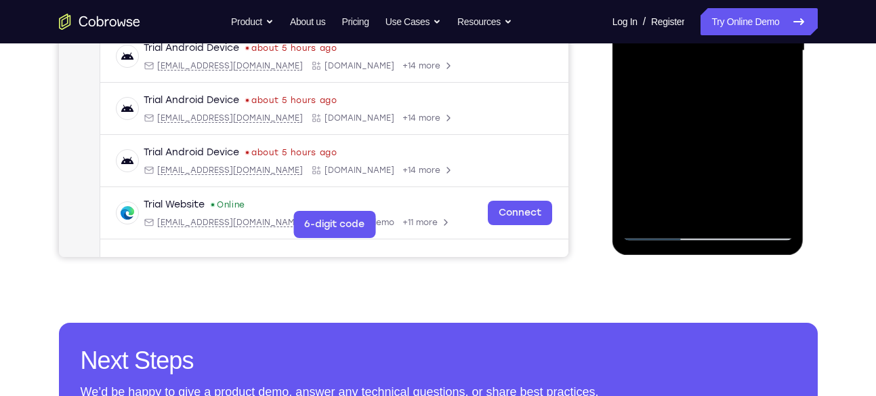
click at [675, 214] on div at bounding box center [708, 50] width 171 height 379
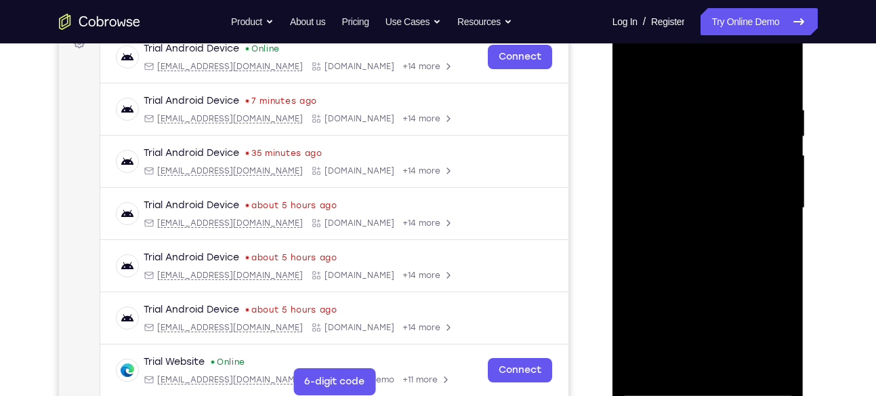
scroll to position [181, 0]
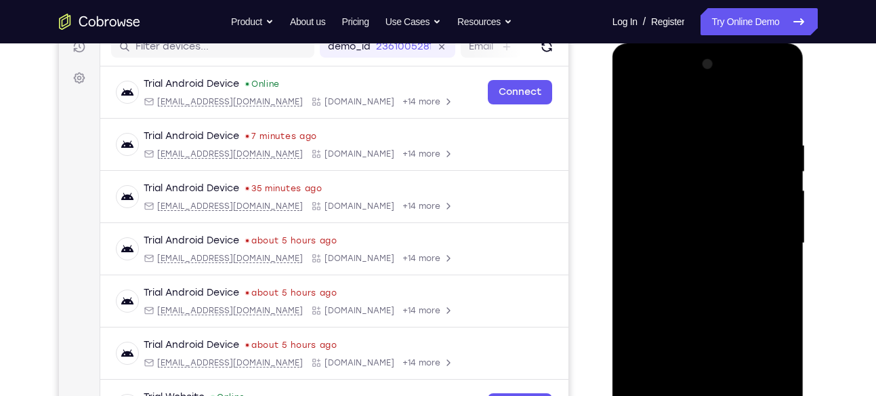
click at [648, 106] on div at bounding box center [708, 243] width 171 height 379
drag, startPoint x: 640, startPoint y: 124, endPoint x: 636, endPoint y: 213, distance: 88.9
click at [636, 213] on div at bounding box center [708, 243] width 171 height 379
click at [642, 130] on div at bounding box center [708, 243] width 171 height 379
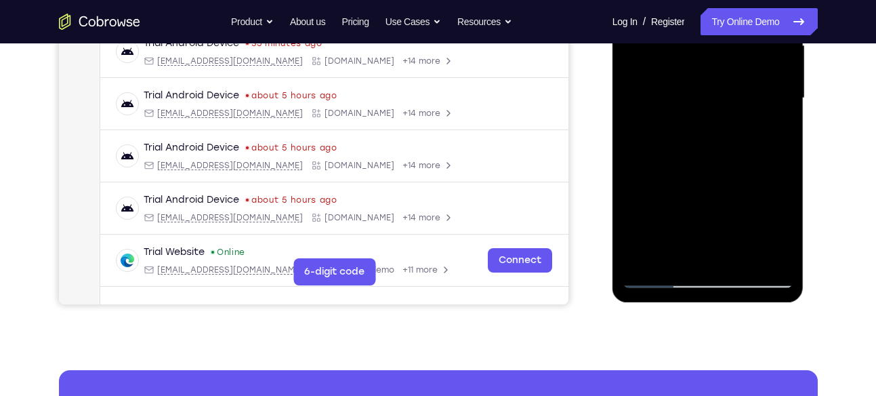
scroll to position [321, 0]
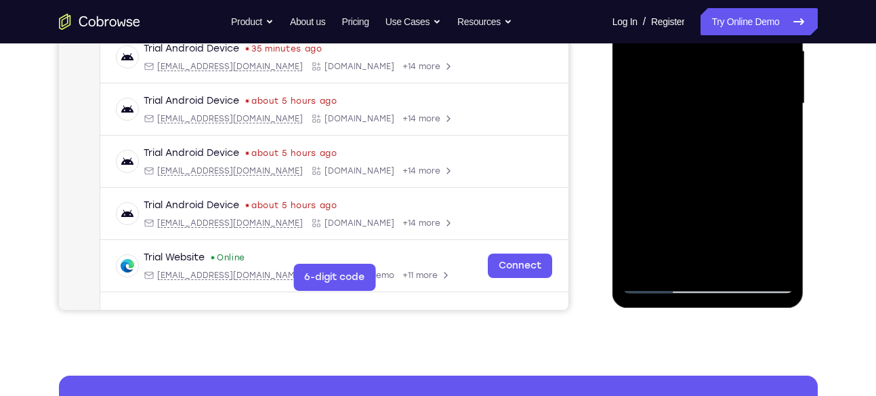
click at [697, 103] on div at bounding box center [708, 103] width 171 height 379
click at [708, 87] on div at bounding box center [708, 103] width 171 height 379
click at [778, 225] on div at bounding box center [708, 103] width 171 height 379
drag, startPoint x: 735, startPoint y: 190, endPoint x: 705, endPoint y: 206, distance: 33.6
click at [705, 206] on div at bounding box center [708, 103] width 171 height 379
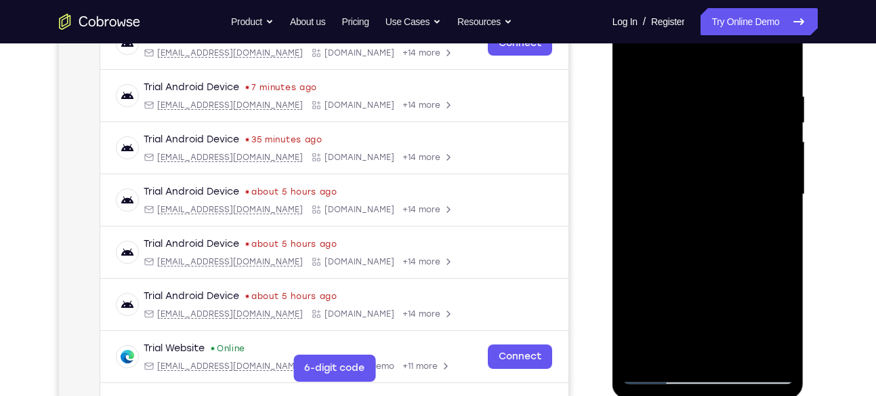
scroll to position [228, 0]
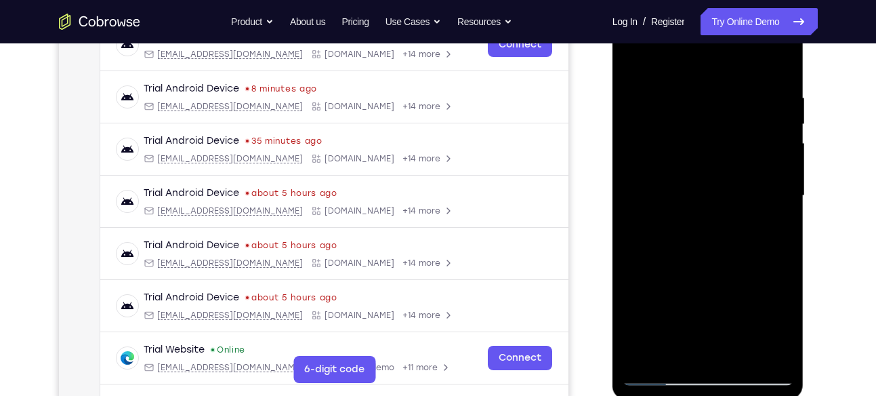
click at [659, 74] on div at bounding box center [708, 195] width 171 height 379
click at [684, 103] on div at bounding box center [708, 195] width 171 height 379
drag, startPoint x: 736, startPoint y: 236, endPoint x: 756, endPoint y: 116, distance: 122.3
click at [756, 116] on div at bounding box center [708, 195] width 171 height 379
drag, startPoint x: 724, startPoint y: 234, endPoint x: 747, endPoint y: 133, distance: 103.6
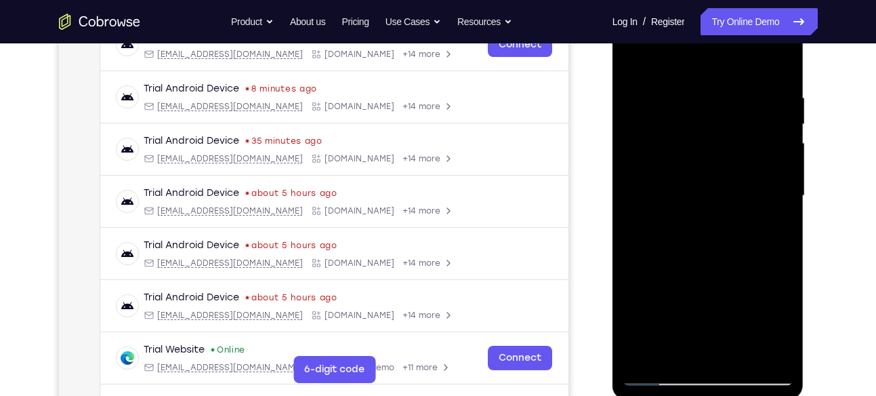
click at [747, 133] on div at bounding box center [708, 195] width 171 height 379
drag, startPoint x: 726, startPoint y: 225, endPoint x: 739, endPoint y: 132, distance: 93.7
click at [739, 132] on div at bounding box center [708, 195] width 171 height 379
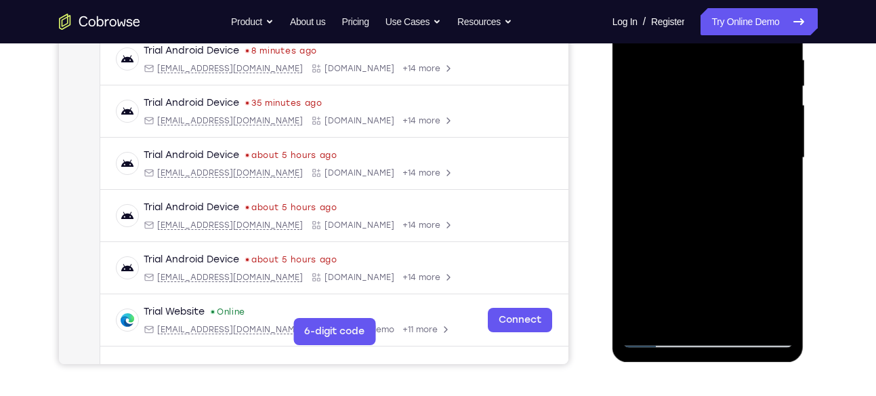
scroll to position [267, 0]
drag, startPoint x: 726, startPoint y: 124, endPoint x: 690, endPoint y: 281, distance: 160.8
click at [690, 281] on div at bounding box center [708, 156] width 171 height 379
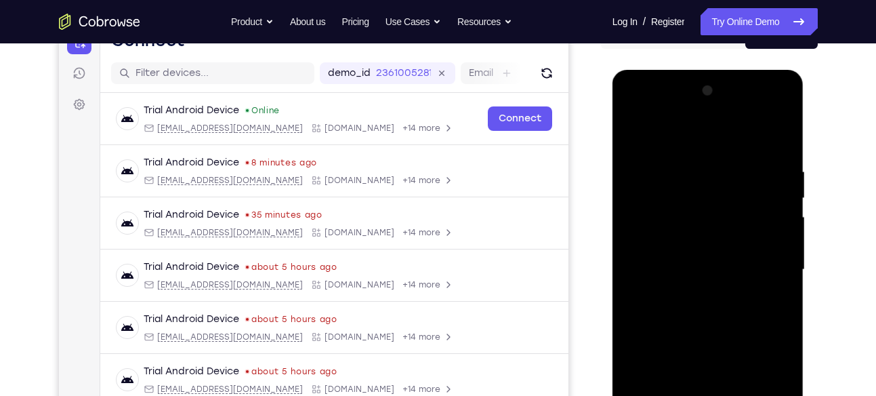
scroll to position [155, 0]
drag, startPoint x: 717, startPoint y: 163, endPoint x: 667, endPoint y: 288, distance: 134.4
click at [667, 288] on div at bounding box center [708, 268] width 171 height 379
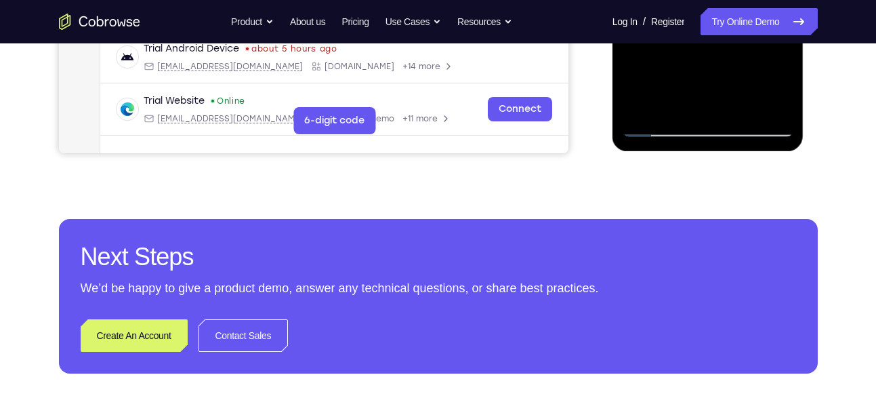
scroll to position [479, 0]
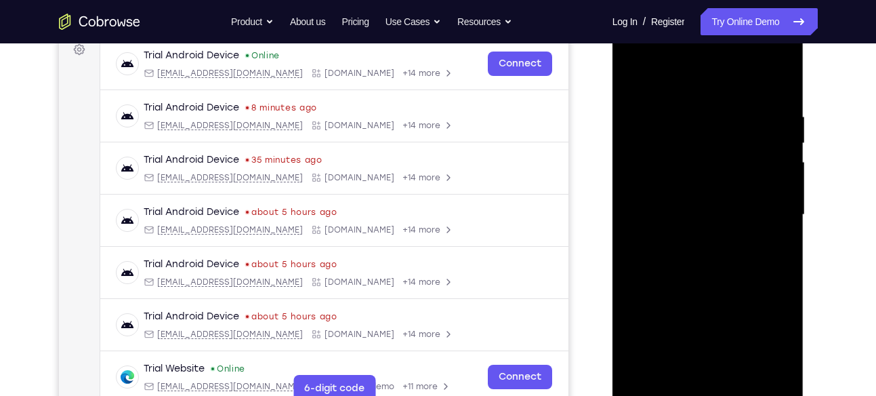
scroll to position [207, 0]
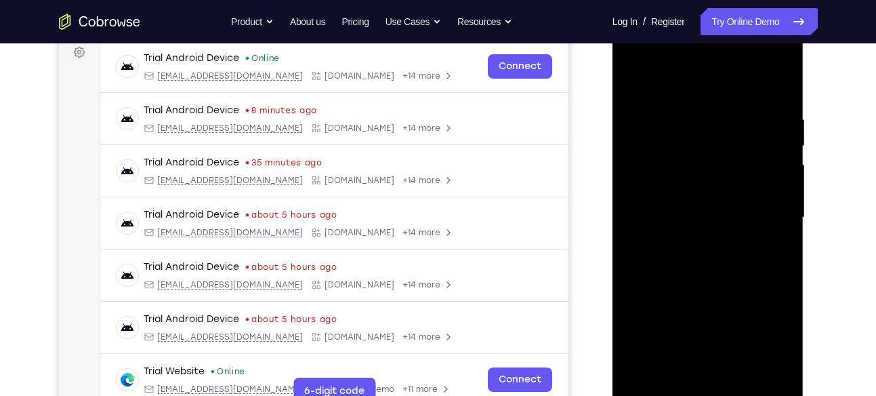
click at [635, 77] on div at bounding box center [708, 217] width 171 height 379
click at [779, 84] on div at bounding box center [708, 217] width 171 height 379
click at [760, 78] on div at bounding box center [708, 217] width 171 height 379
drag, startPoint x: 773, startPoint y: 157, endPoint x: 754, endPoint y: 272, distance: 116.8
click at [754, 272] on div at bounding box center [708, 217] width 171 height 379
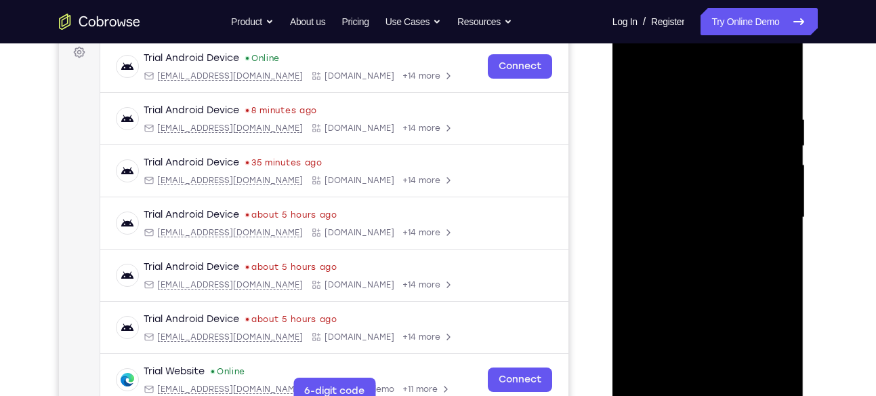
click at [648, 253] on div at bounding box center [708, 217] width 171 height 379
drag, startPoint x: 748, startPoint y: 104, endPoint x: 638, endPoint y: 108, distance: 110.5
click at [638, 108] on div at bounding box center [708, 217] width 171 height 379
drag, startPoint x: 760, startPoint y: 116, endPoint x: 630, endPoint y: 121, distance: 129.5
click at [630, 121] on div at bounding box center [708, 217] width 171 height 379
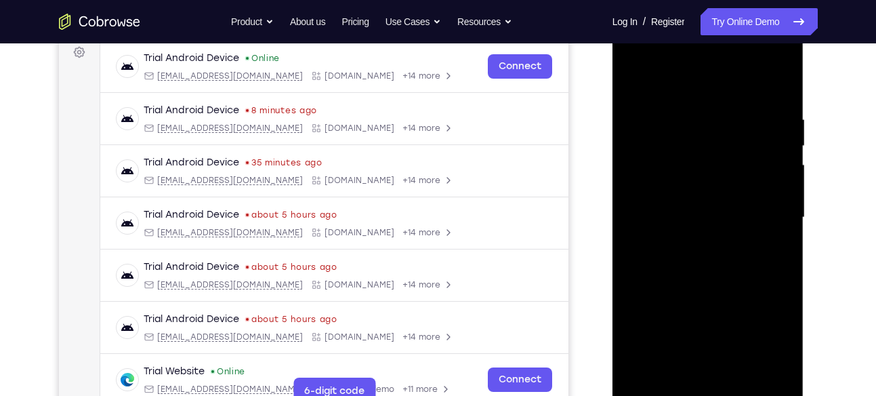
drag, startPoint x: 739, startPoint y: 113, endPoint x: 637, endPoint y: 118, distance: 101.8
click at [637, 118] on div at bounding box center [708, 217] width 171 height 379
drag, startPoint x: 749, startPoint y: 110, endPoint x: 650, endPoint y: 113, distance: 99.7
click at [650, 113] on div at bounding box center [708, 217] width 171 height 379
drag, startPoint x: 767, startPoint y: 106, endPoint x: 642, endPoint y: 109, distance: 125.4
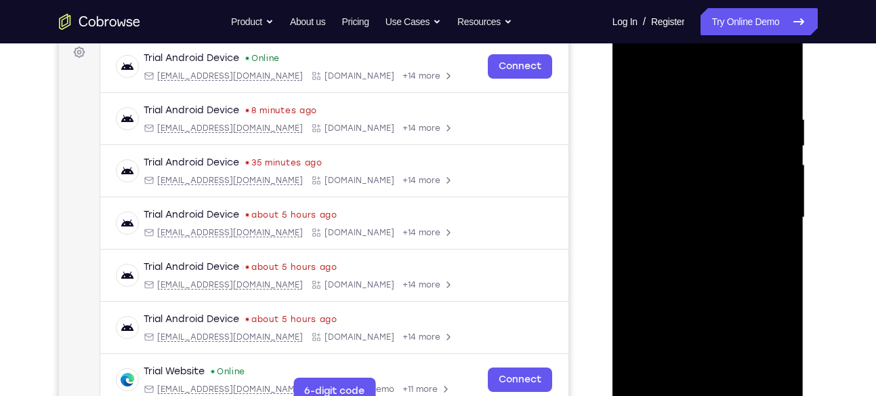
click at [642, 109] on div at bounding box center [708, 217] width 171 height 379
click at [647, 112] on div at bounding box center [708, 217] width 171 height 379
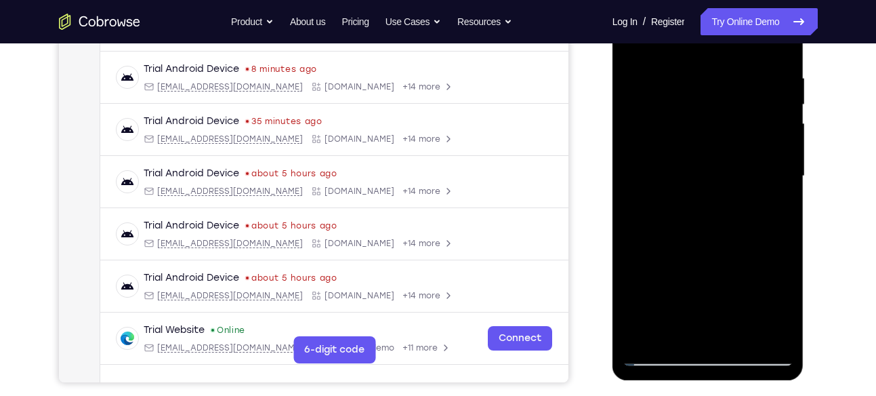
scroll to position [249, 0]
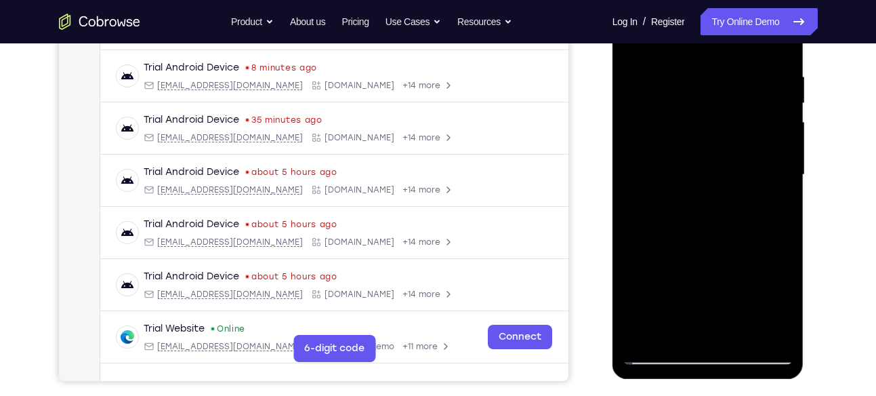
click at [775, 50] on div at bounding box center [708, 174] width 171 height 379
drag, startPoint x: 768, startPoint y: 79, endPoint x: 676, endPoint y: 81, distance: 92.2
click at [676, 81] on div at bounding box center [708, 174] width 171 height 379
drag, startPoint x: 760, startPoint y: 75, endPoint x: 703, endPoint y: 74, distance: 56.9
click at [703, 74] on div at bounding box center [708, 174] width 171 height 379
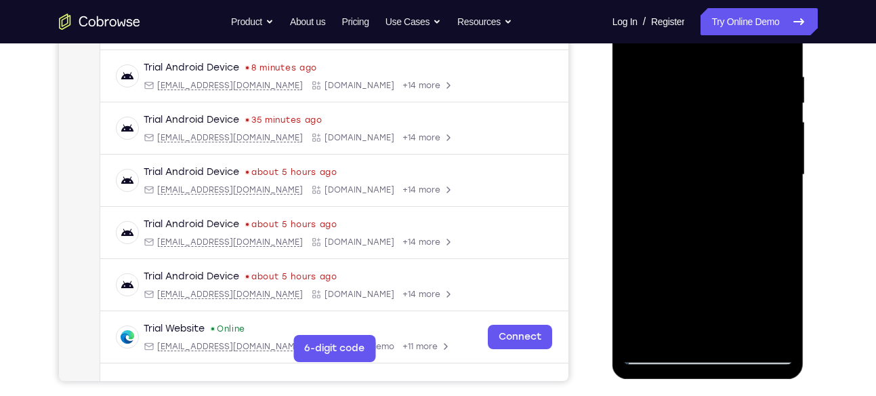
click at [674, 72] on div at bounding box center [708, 174] width 171 height 379
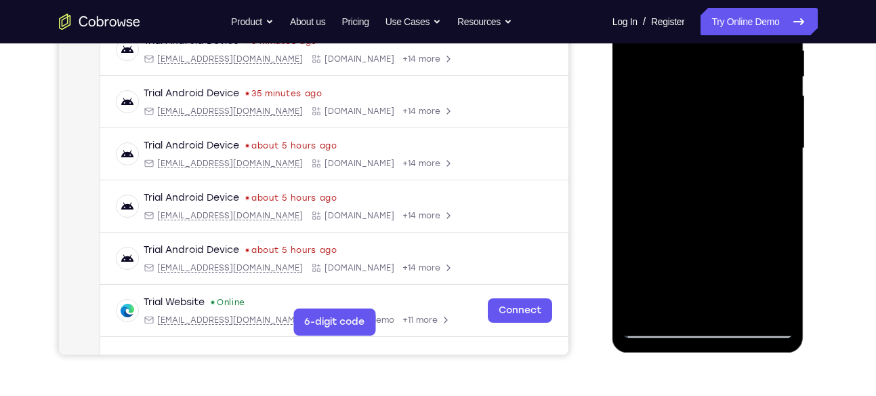
scroll to position [279, 0]
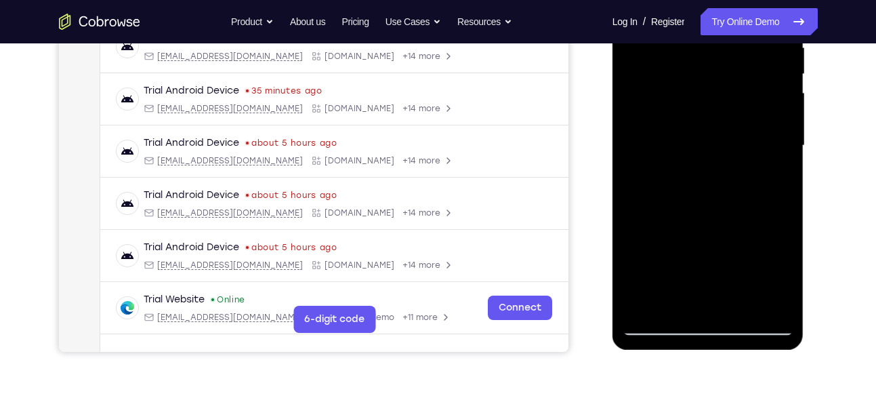
click at [734, 157] on div at bounding box center [708, 145] width 171 height 379
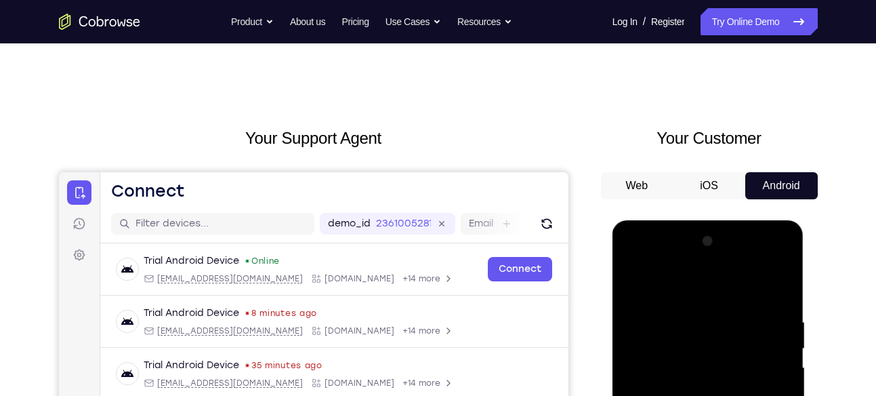
scroll to position [3, 0]
